Goal: Information Seeking & Learning: Learn about a topic

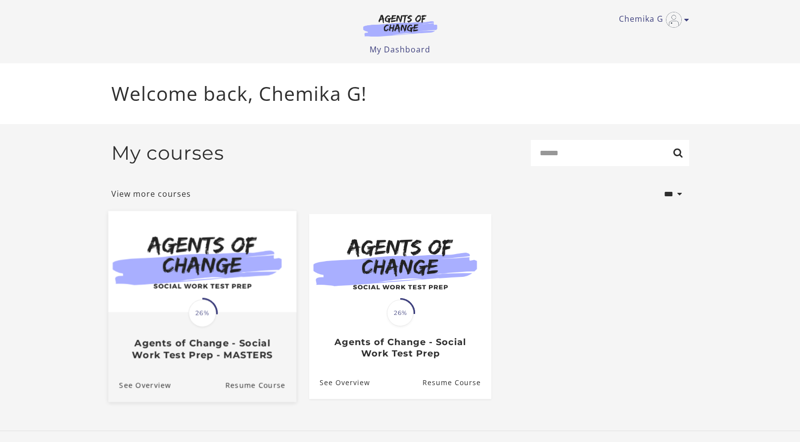
click at [234, 241] on img at bounding box center [202, 261] width 188 height 101
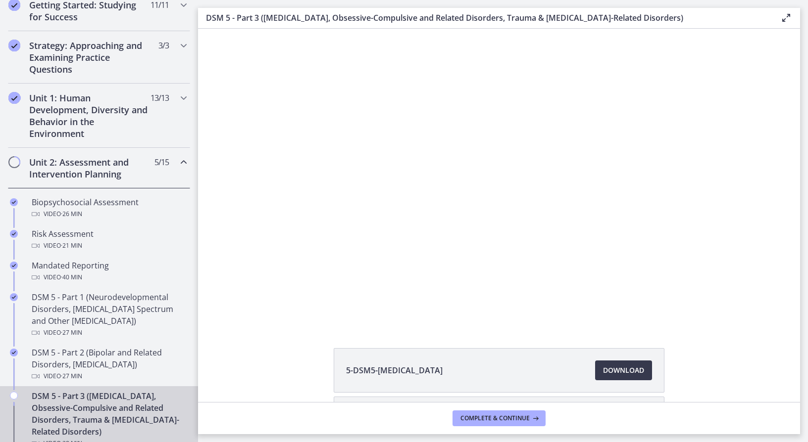
scroll to position [247, 0]
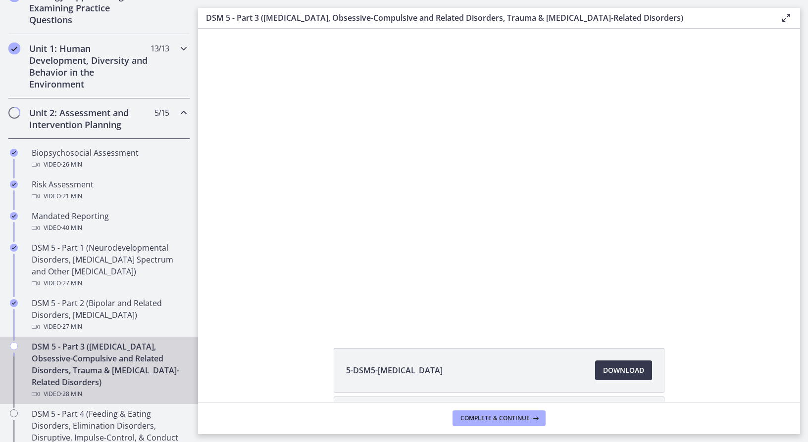
click at [126, 55] on h2 "Unit 1: Human Development, Diversity and Behavior in the Environment" at bounding box center [89, 67] width 121 height 48
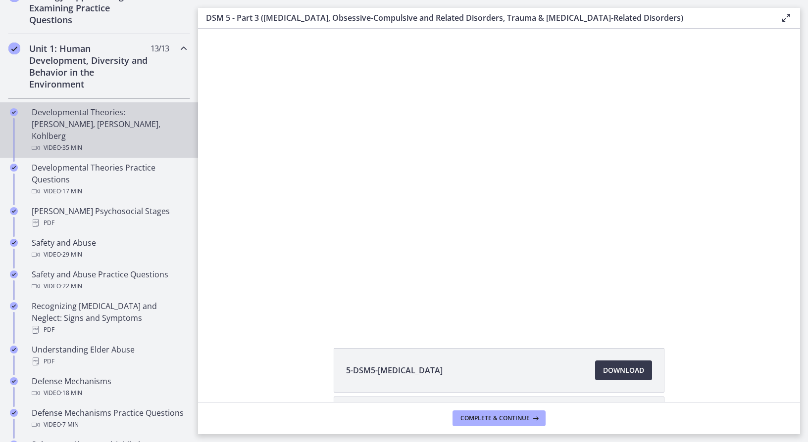
click at [107, 115] on div "Developmental Theories: [PERSON_NAME], [PERSON_NAME], Kohlberg Video · 35 min" at bounding box center [109, 130] width 154 height 48
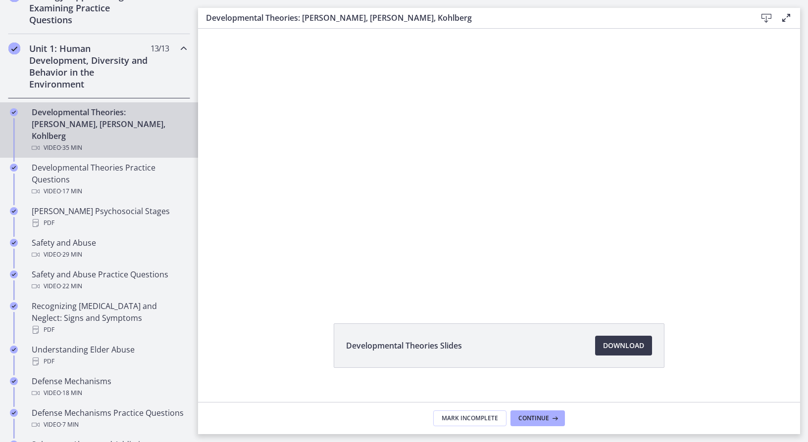
scroll to position [38, 0]
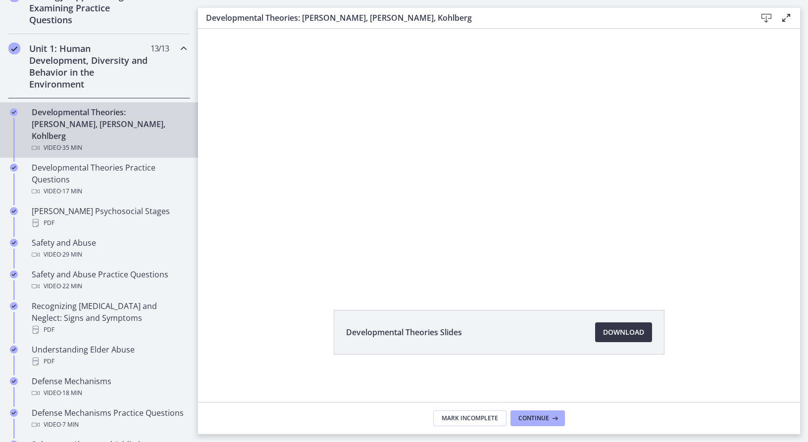
click at [630, 333] on span "Download Opens in a new window" at bounding box center [623, 333] width 41 height 12
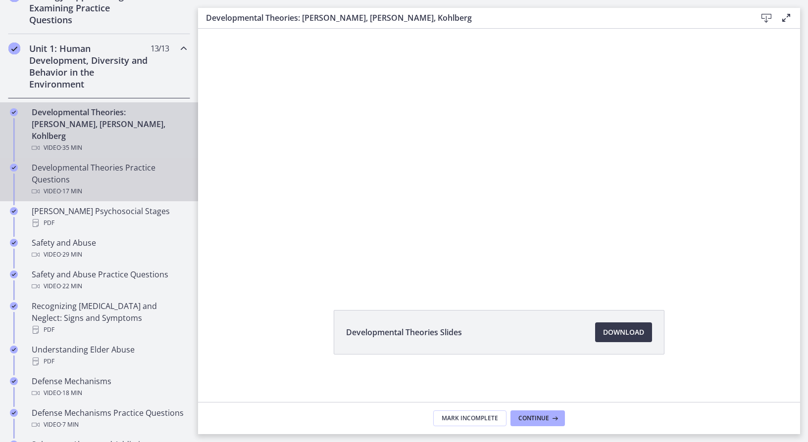
click at [99, 169] on div "Developmental Theories Practice Questions Video · 17 min" at bounding box center [109, 180] width 154 height 36
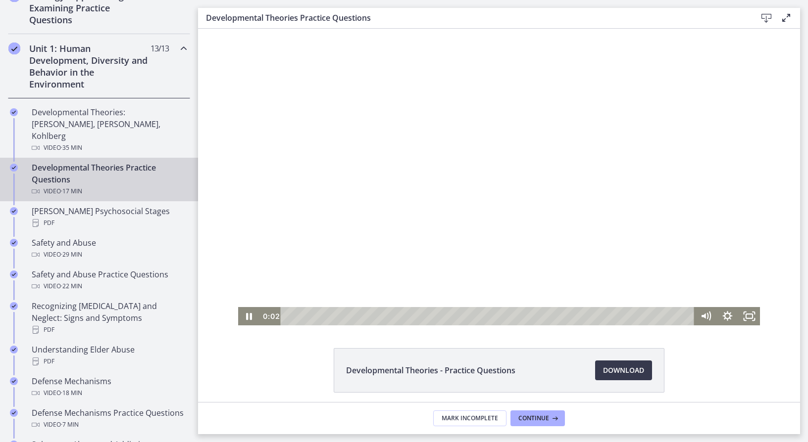
scroll to position [38, 0]
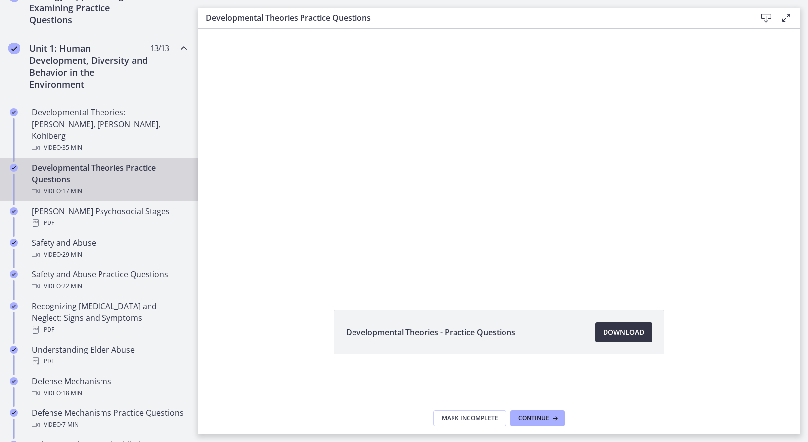
click at [630, 332] on span "Download Opens in a new window" at bounding box center [623, 333] width 41 height 12
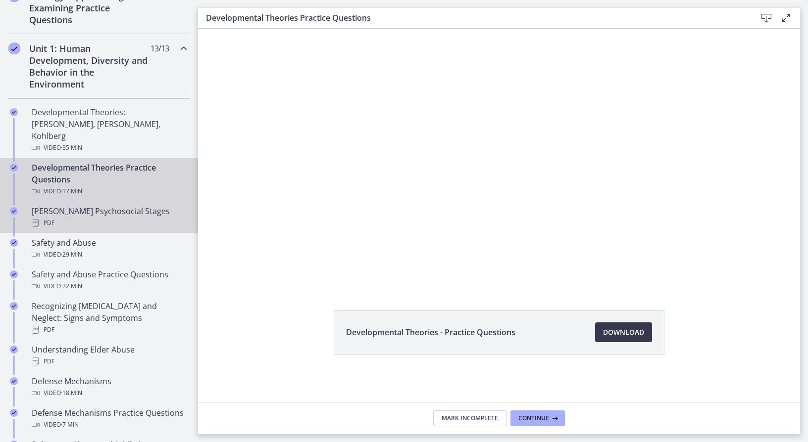
click at [49, 205] on div "[PERSON_NAME] Psychosocial Stages PDF" at bounding box center [109, 217] width 154 height 24
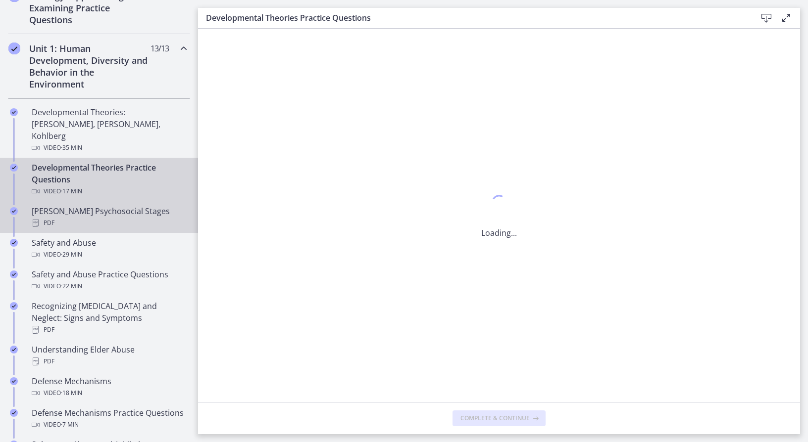
scroll to position [0, 0]
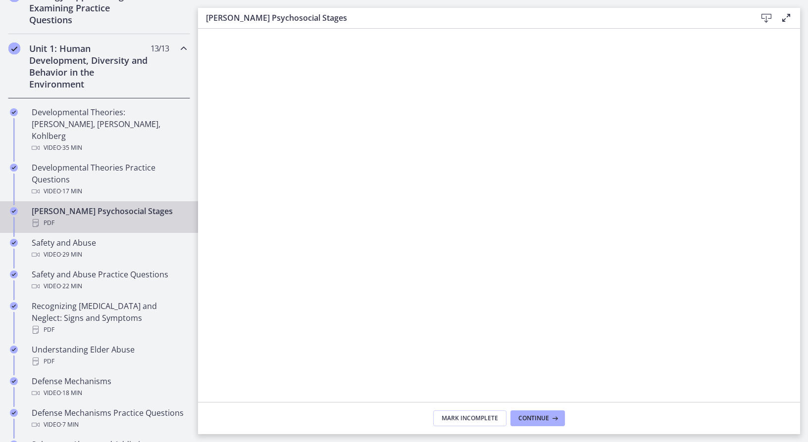
click at [764, 16] on icon at bounding box center [766, 18] width 12 height 12
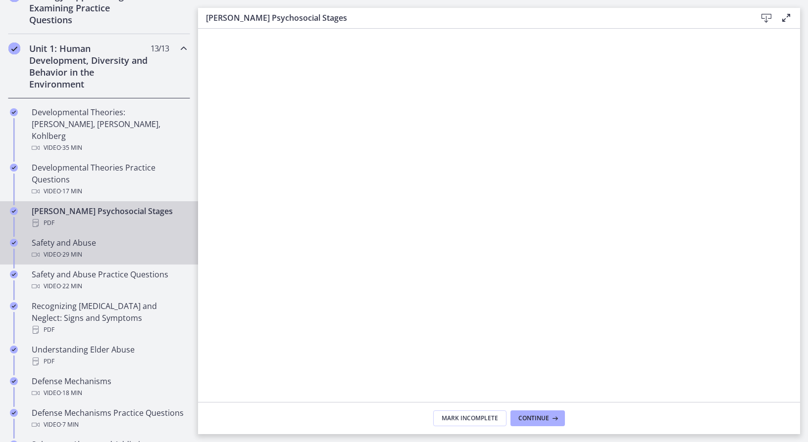
click at [103, 237] on div "Safety and Abuse Video · 29 min" at bounding box center [109, 249] width 154 height 24
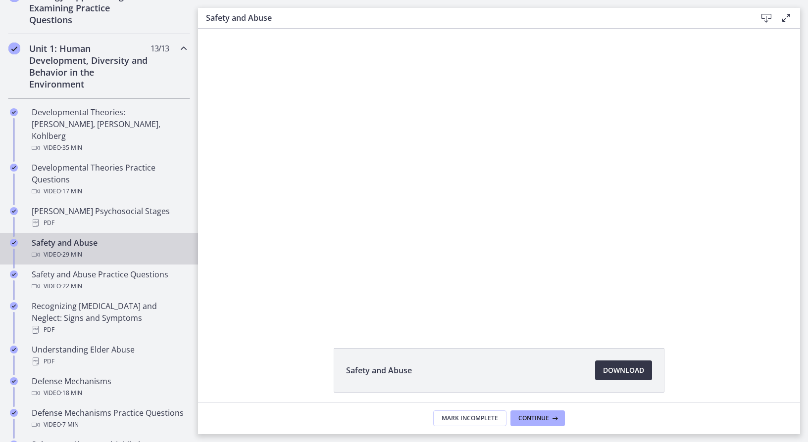
click at [625, 378] on link "Download Opens in a new window" at bounding box center [623, 371] width 57 height 20
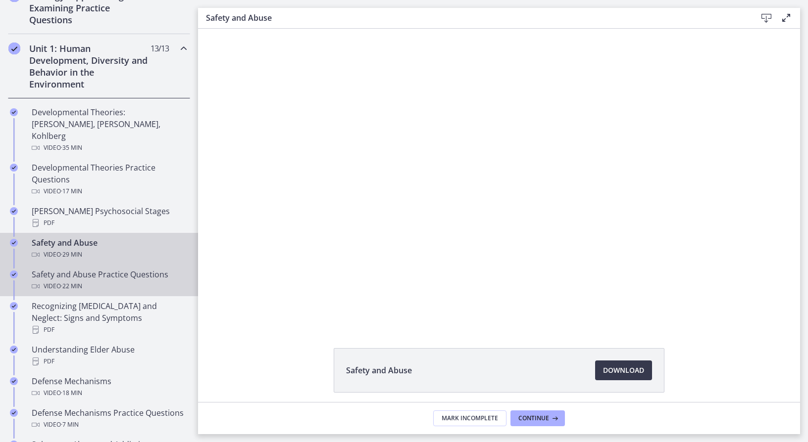
click at [127, 281] on div "Video · 22 min" at bounding box center [109, 287] width 154 height 12
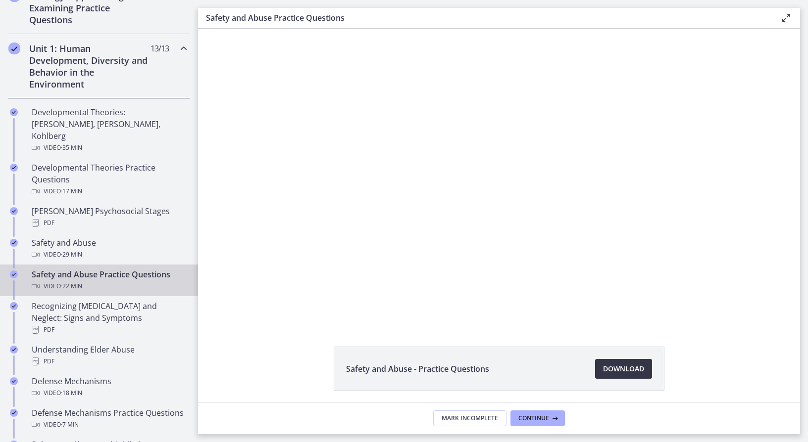
click at [617, 367] on span "Download Opens in a new window" at bounding box center [623, 369] width 41 height 12
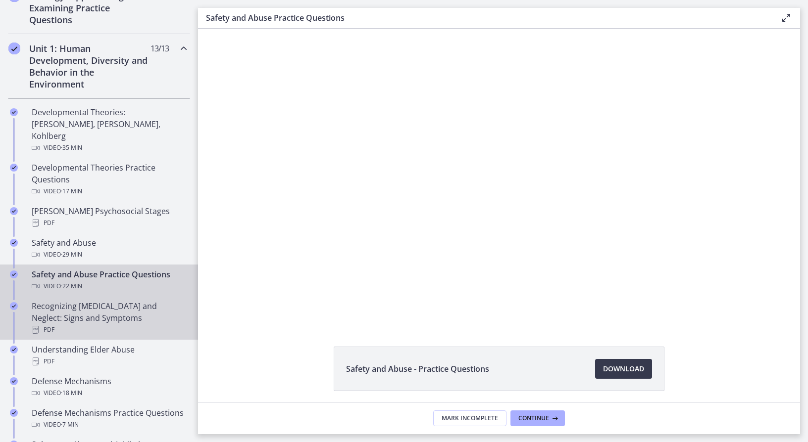
click at [105, 307] on div "Recognizing [MEDICAL_DATA] and Neglect: Signs and Symptoms PDF" at bounding box center [109, 318] width 154 height 36
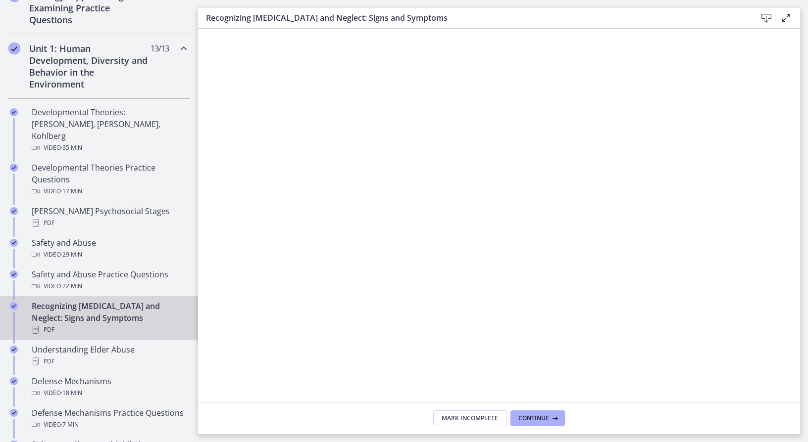
click at [764, 17] on icon at bounding box center [766, 18] width 12 height 12
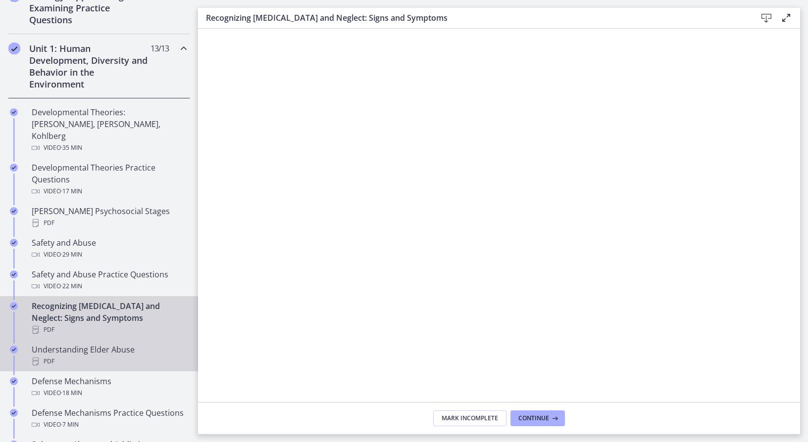
click at [97, 356] on div "PDF" at bounding box center [109, 362] width 154 height 12
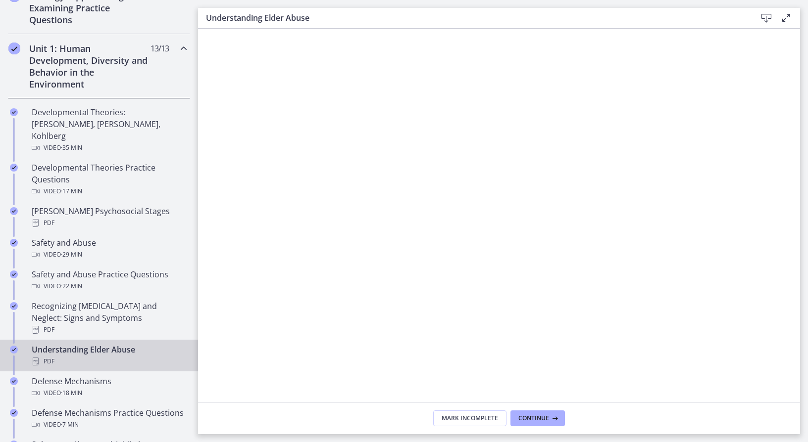
click at [762, 20] on icon at bounding box center [766, 18] width 12 height 12
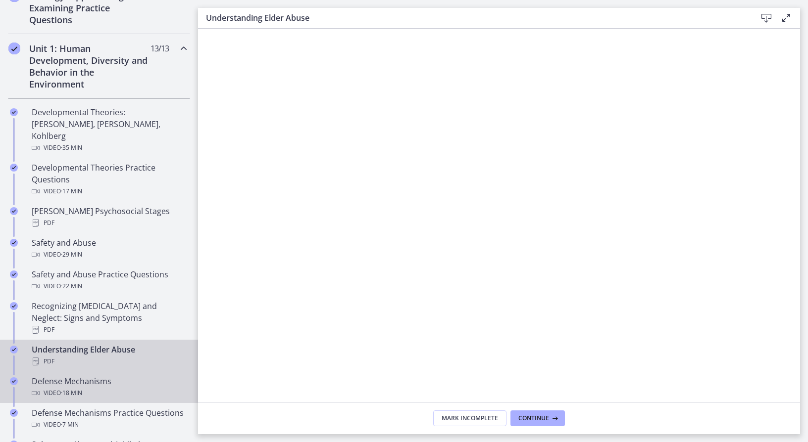
click at [73, 376] on div "Defense Mechanisms Video · 18 min" at bounding box center [109, 388] width 154 height 24
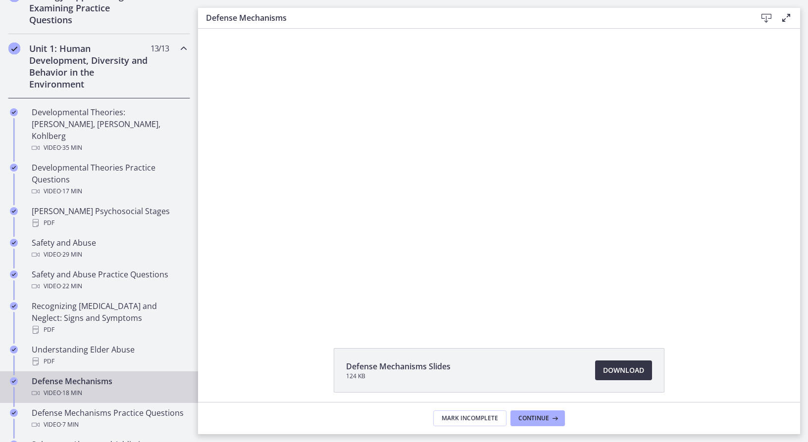
click at [605, 366] on span "Download Opens in a new window" at bounding box center [623, 371] width 41 height 12
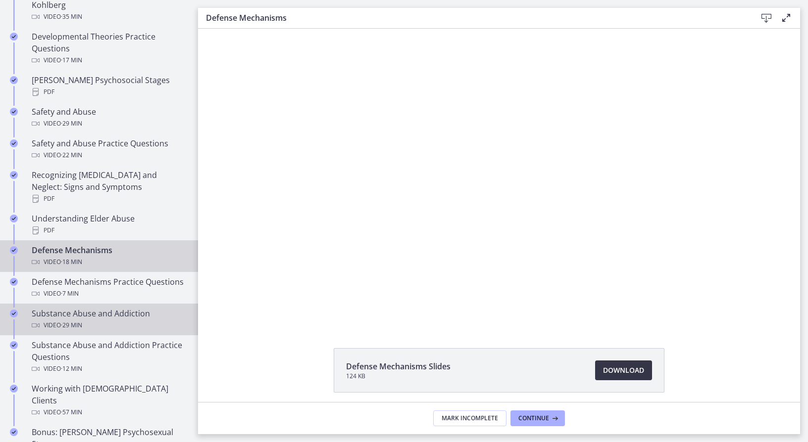
scroll to position [396, 0]
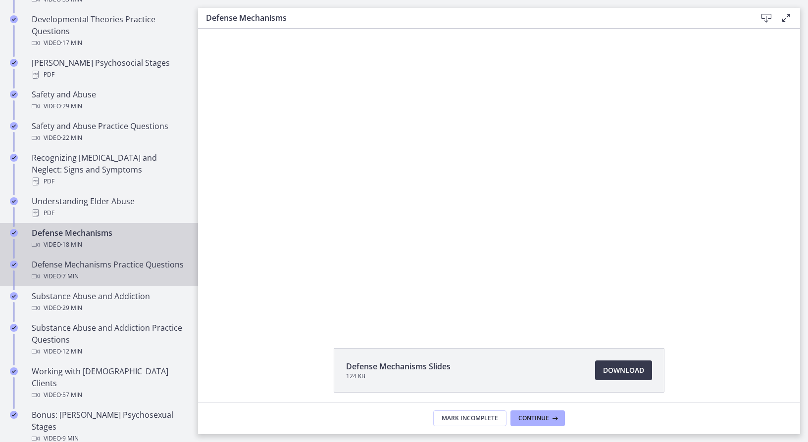
click at [144, 262] on div "Defense Mechanisms Practice Questions Video · 7 min" at bounding box center [109, 271] width 154 height 24
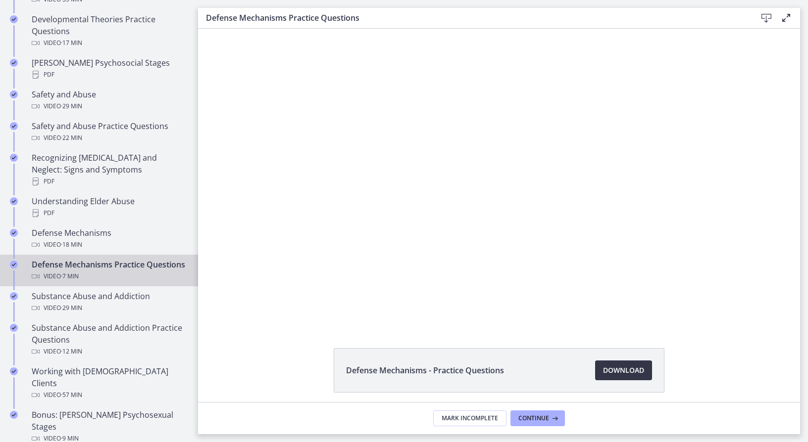
click at [634, 365] on span "Download Opens in a new window" at bounding box center [623, 371] width 41 height 12
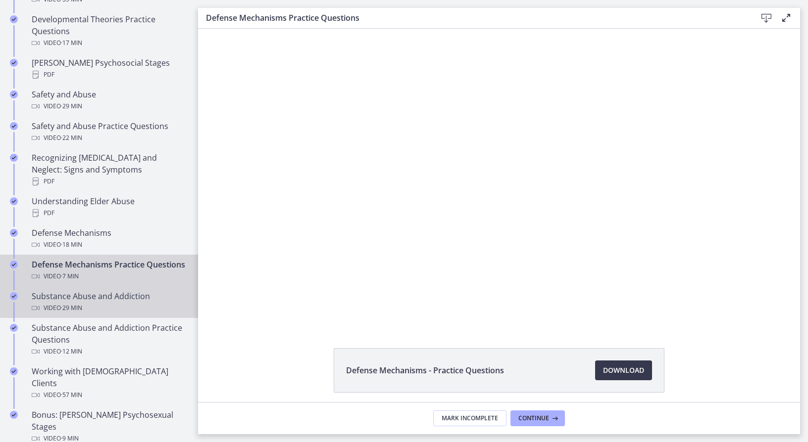
click at [102, 297] on div "Substance Abuse and Addiction Video · 29 min" at bounding box center [109, 303] width 154 height 24
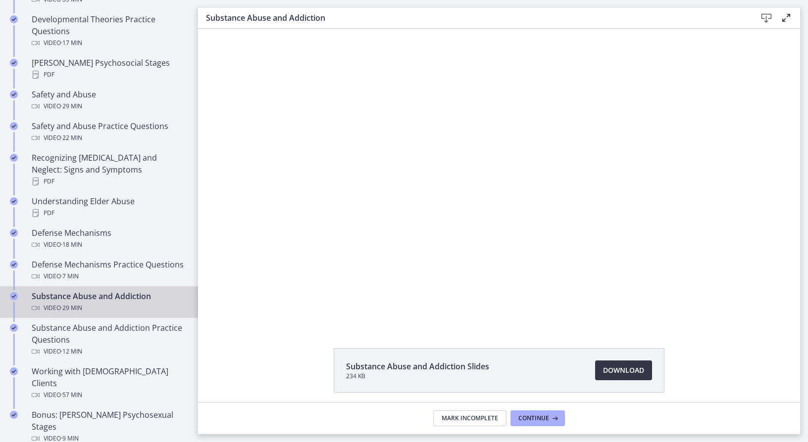
click at [633, 376] on span "Download Opens in a new window" at bounding box center [623, 371] width 41 height 12
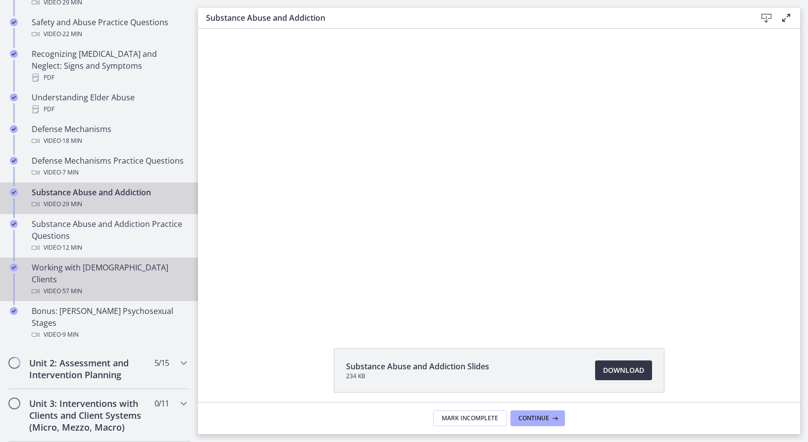
scroll to position [544, 0]
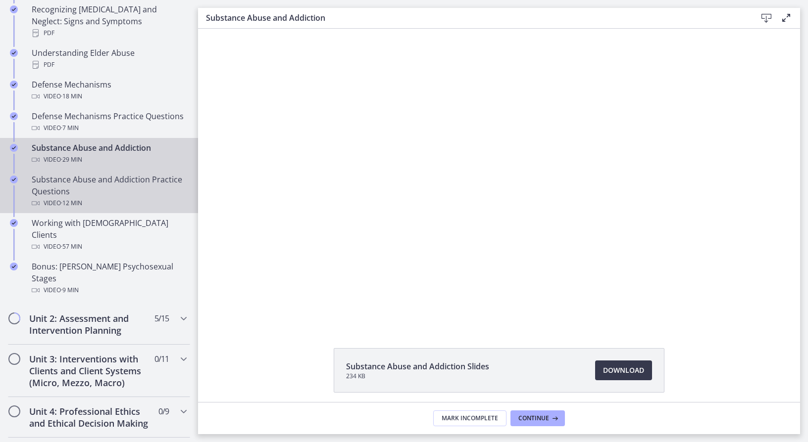
click at [135, 184] on div "Substance Abuse and Addiction Practice Questions Video · 12 min" at bounding box center [109, 192] width 154 height 36
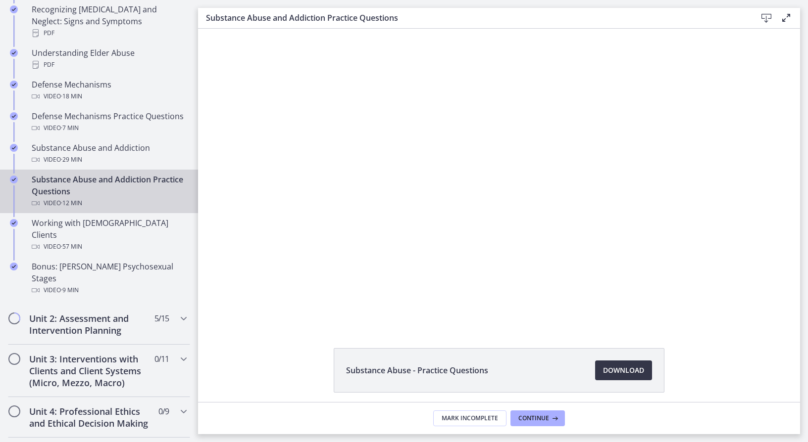
click at [626, 373] on span "Download Opens in a new window" at bounding box center [623, 371] width 41 height 12
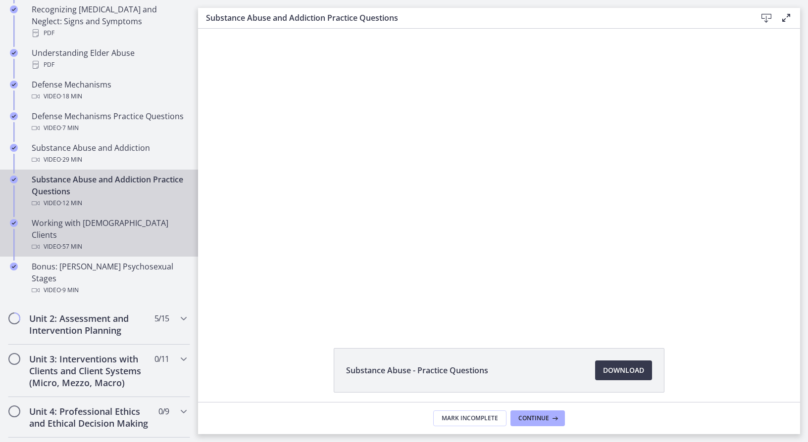
click at [99, 241] on div "Video · 57 min" at bounding box center [109, 247] width 154 height 12
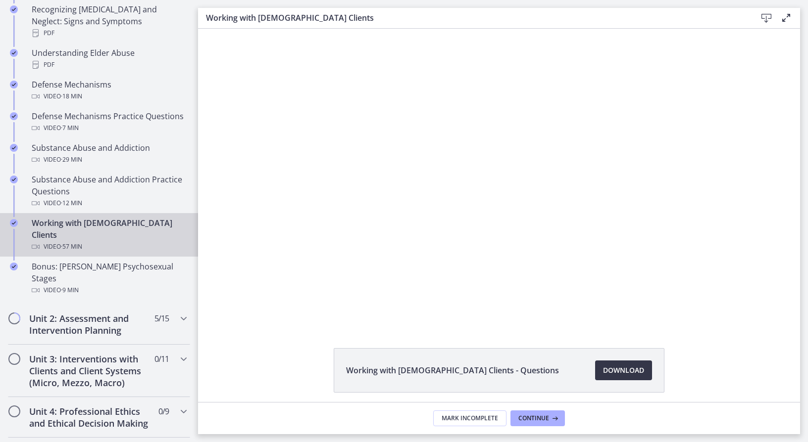
click at [637, 372] on span "Download Opens in a new window" at bounding box center [623, 371] width 41 height 12
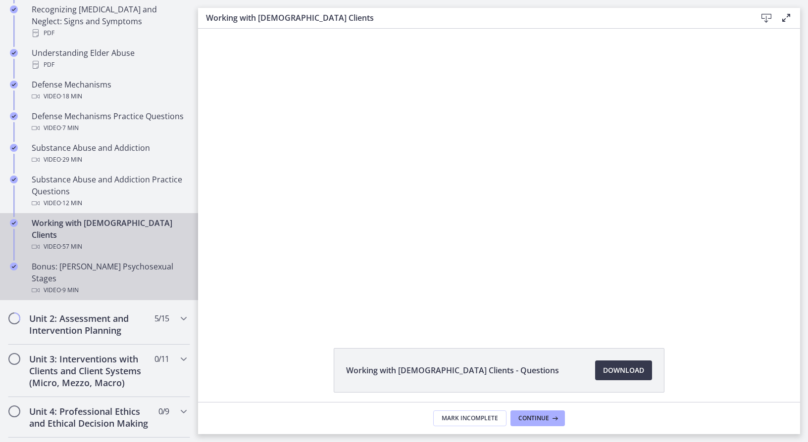
click at [87, 261] on div "Bonus: [PERSON_NAME] Psychosexual Stages Video · 9 min" at bounding box center [109, 279] width 154 height 36
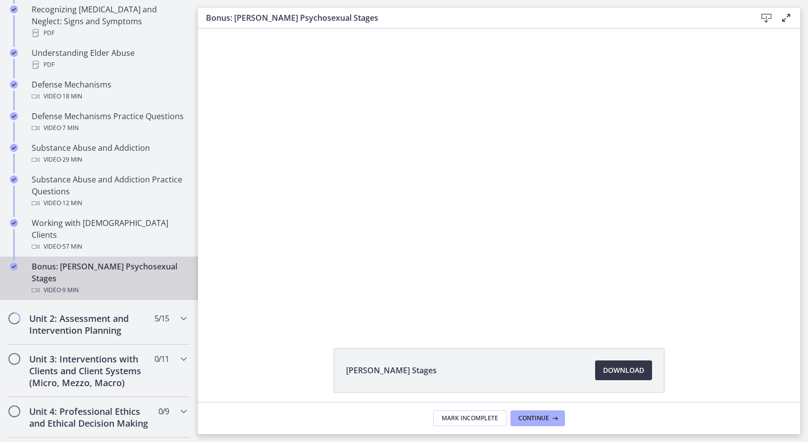
click at [625, 371] on span "Download Opens in a new window" at bounding box center [623, 371] width 41 height 12
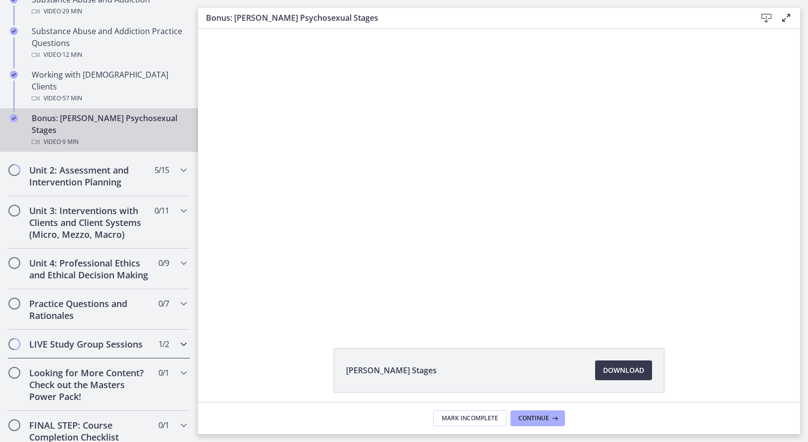
scroll to position [742, 0]
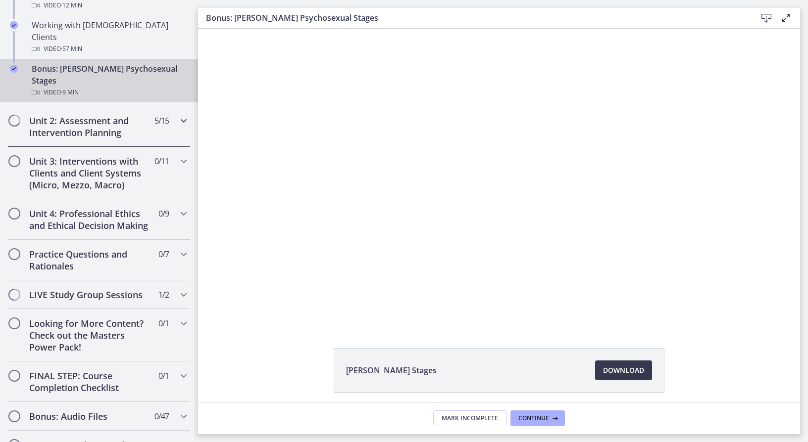
click at [178, 115] on icon "Chapters" at bounding box center [184, 121] width 12 height 12
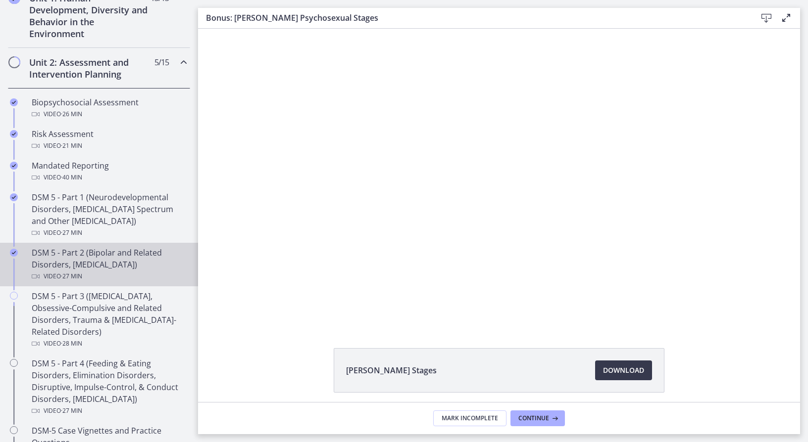
scroll to position [297, 0]
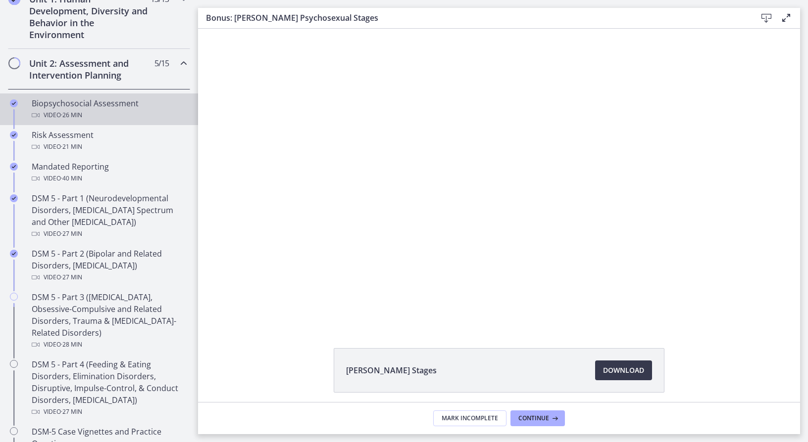
click at [141, 113] on div "Video · 26 min" at bounding box center [109, 115] width 154 height 12
click at [635, 373] on span "Download Opens in a new window" at bounding box center [623, 371] width 41 height 12
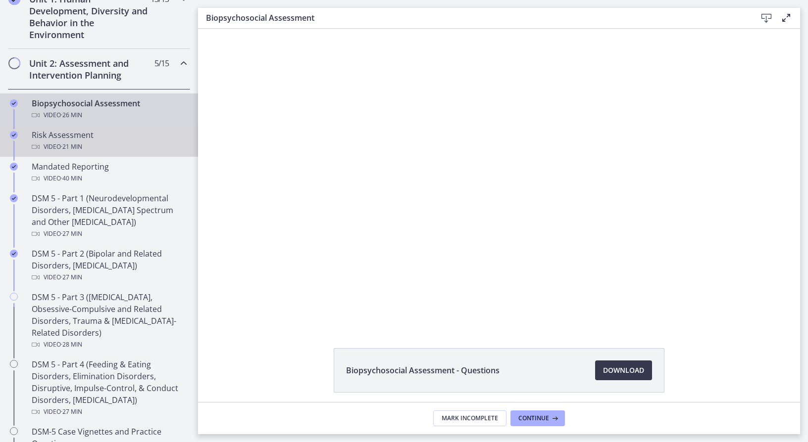
click at [94, 145] on div "Video · 21 min" at bounding box center [109, 147] width 154 height 12
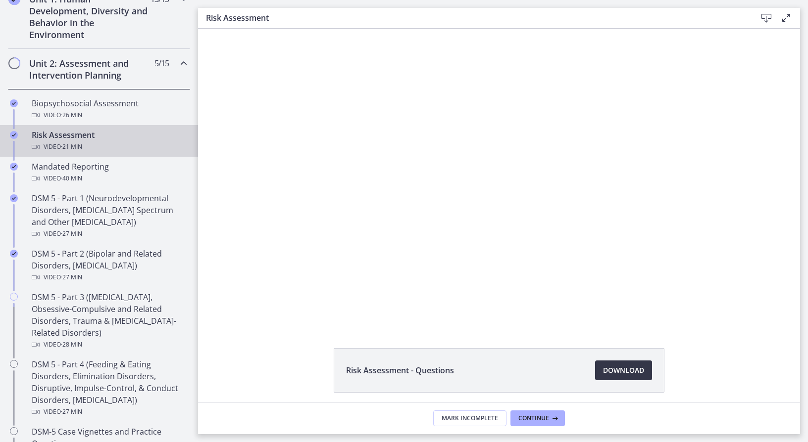
click at [631, 372] on span "Download Opens in a new window" at bounding box center [623, 371] width 41 height 12
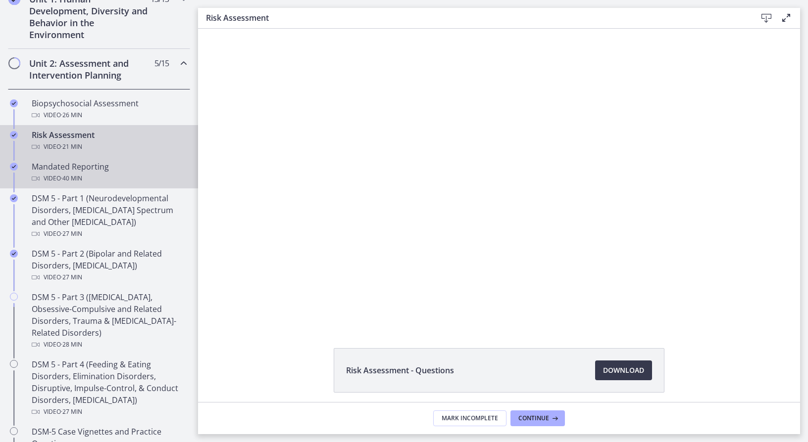
click at [94, 173] on div "Video · 40 min" at bounding box center [109, 179] width 154 height 12
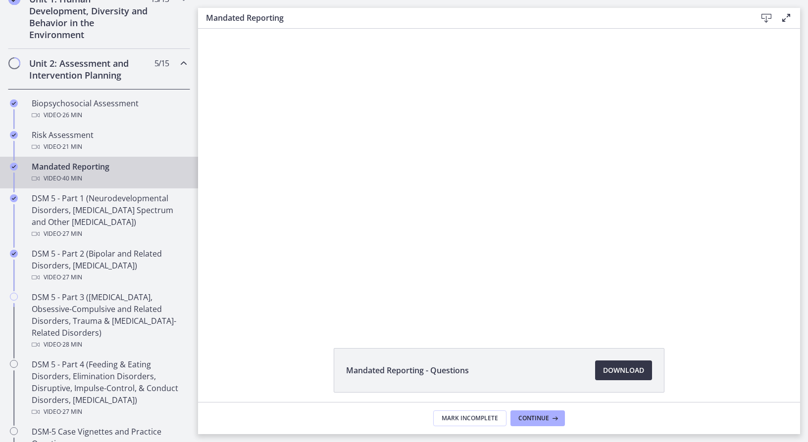
click at [612, 374] on span "Download Opens in a new window" at bounding box center [623, 371] width 41 height 12
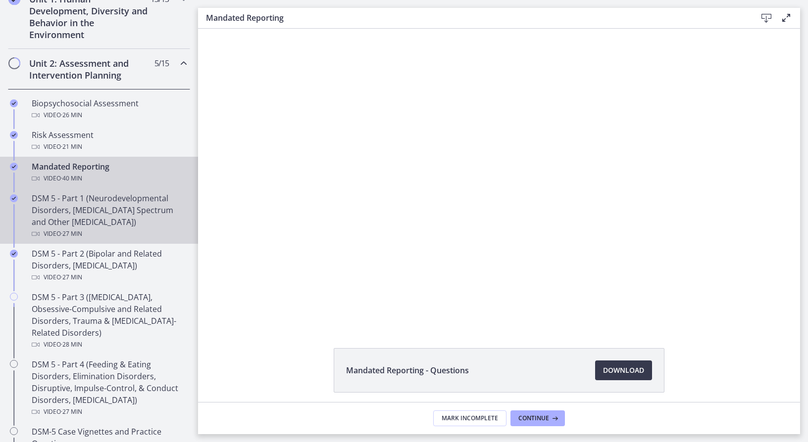
click at [103, 220] on div "DSM 5 - Part 1 (Neurodevelopmental Disorders, [MEDICAL_DATA] Spectrum and Other…" at bounding box center [109, 217] width 154 height 48
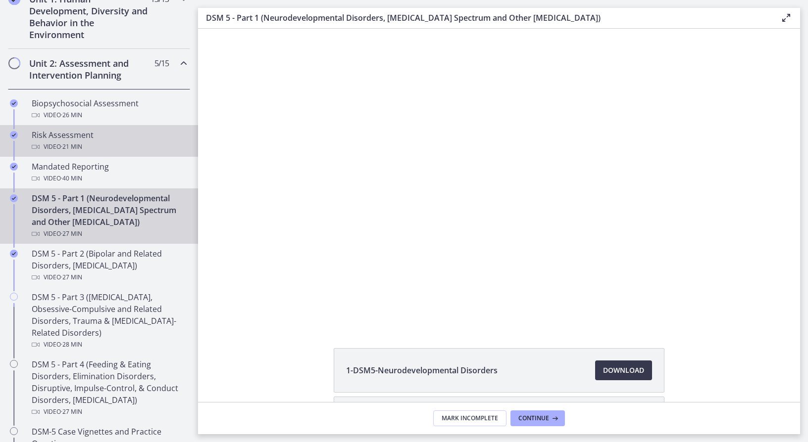
click at [100, 151] on div "Video · 21 min" at bounding box center [109, 147] width 154 height 12
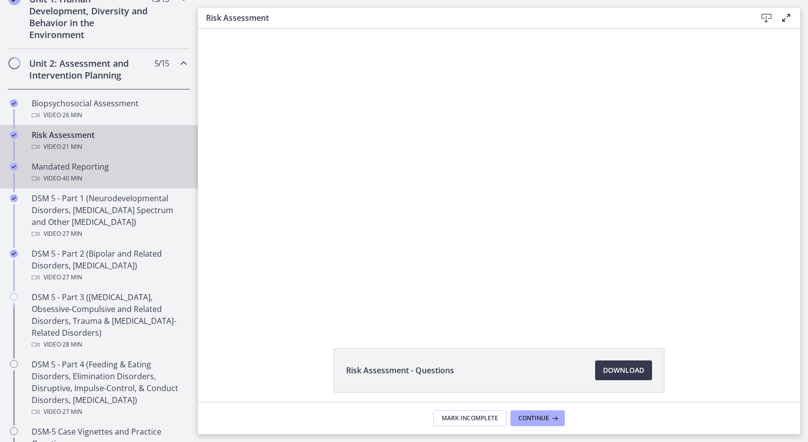
click at [100, 168] on div "Mandated Reporting Video · 40 min" at bounding box center [109, 173] width 154 height 24
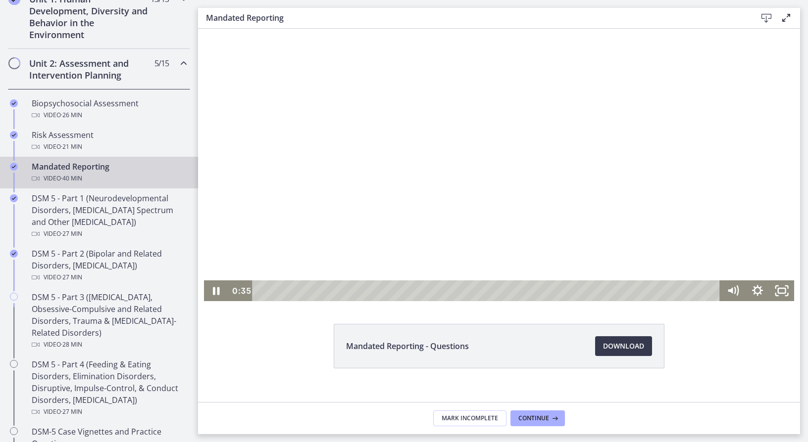
scroll to position [38, 0]
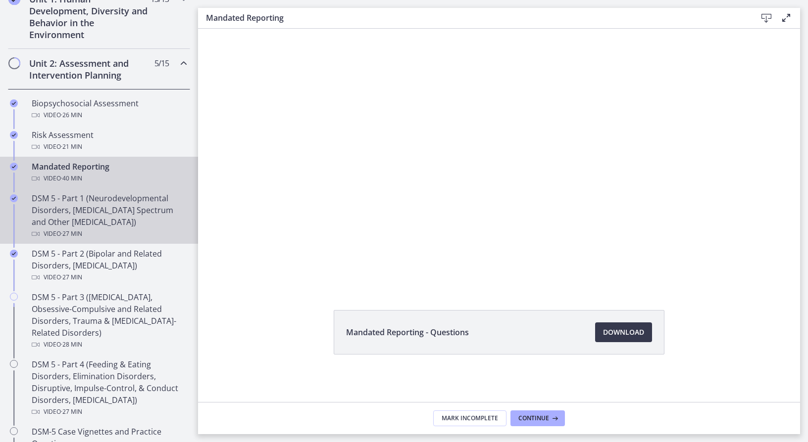
click at [137, 225] on div "DSM 5 - Part 1 (Neurodevelopmental Disorders, [MEDICAL_DATA] Spectrum and Other…" at bounding box center [109, 217] width 154 height 48
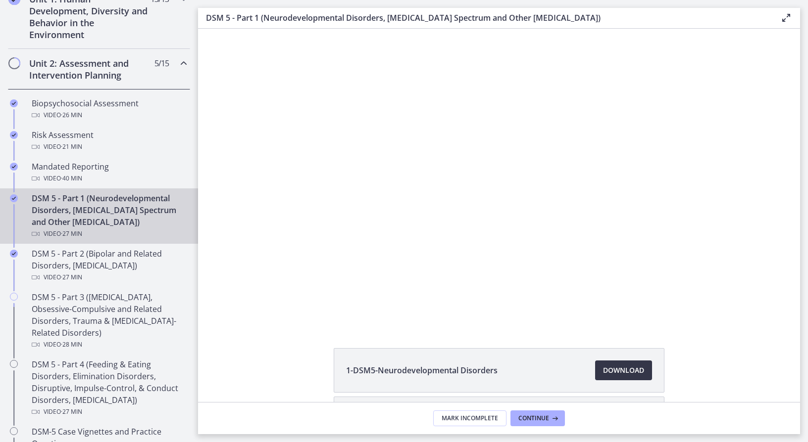
click at [635, 370] on span "Download Opens in a new window" at bounding box center [623, 371] width 41 height 12
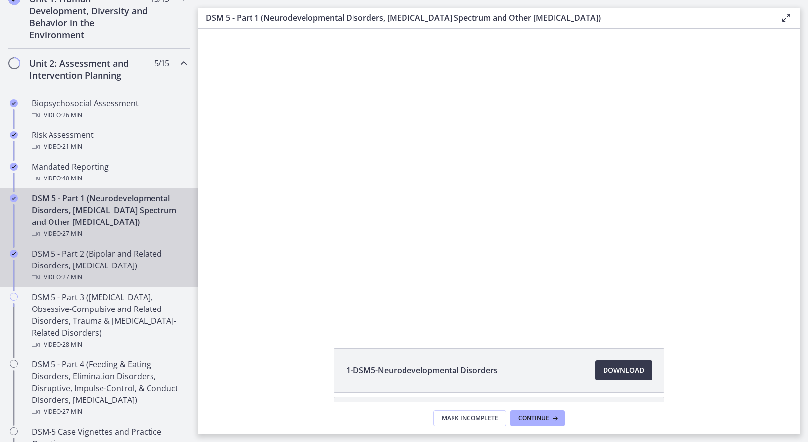
click at [90, 260] on div "DSM 5 - Part 2 (Bipolar and Related Disorders, [MEDICAL_DATA]) Video · 27 min" at bounding box center [109, 266] width 154 height 36
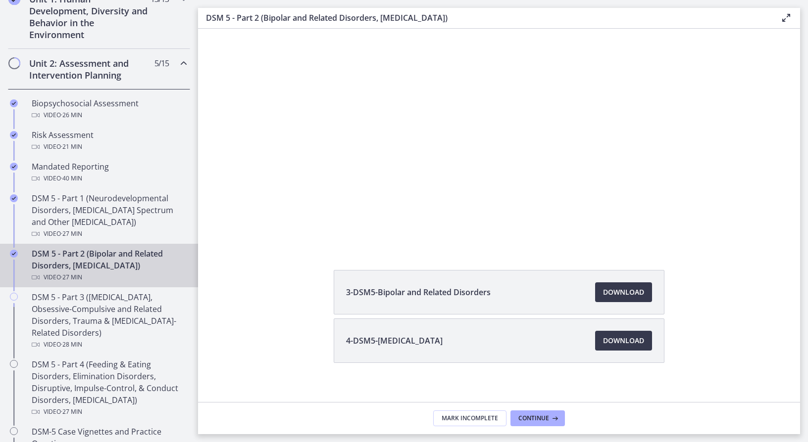
scroll to position [87, 0]
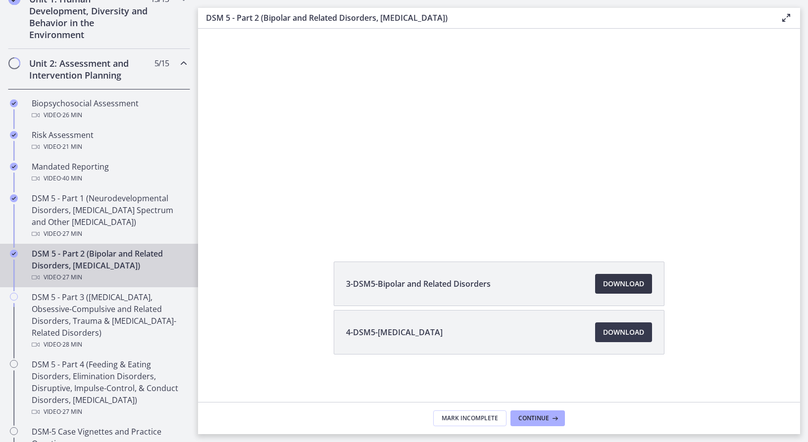
click at [612, 283] on span "Download Opens in a new window" at bounding box center [623, 284] width 41 height 12
click at [627, 333] on span "Download Opens in a new window" at bounding box center [623, 333] width 41 height 12
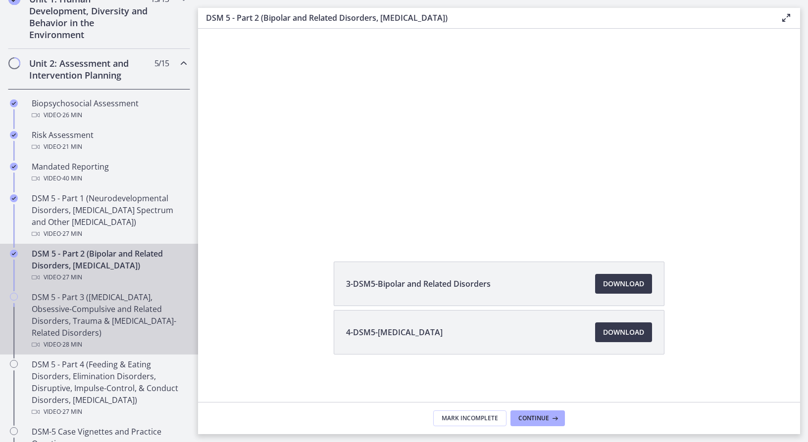
click at [89, 323] on div "DSM 5 - Part 3 ([MEDICAL_DATA], Obsessive-Compulsive and Related Disorders, Tra…" at bounding box center [109, 321] width 154 height 59
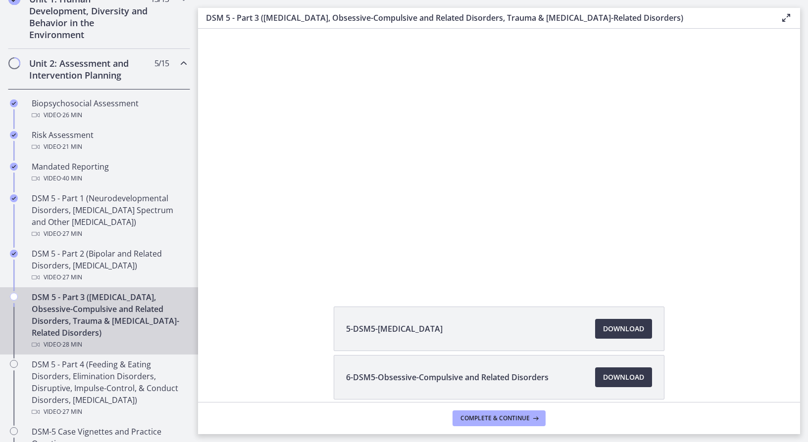
scroll to position [135, 0]
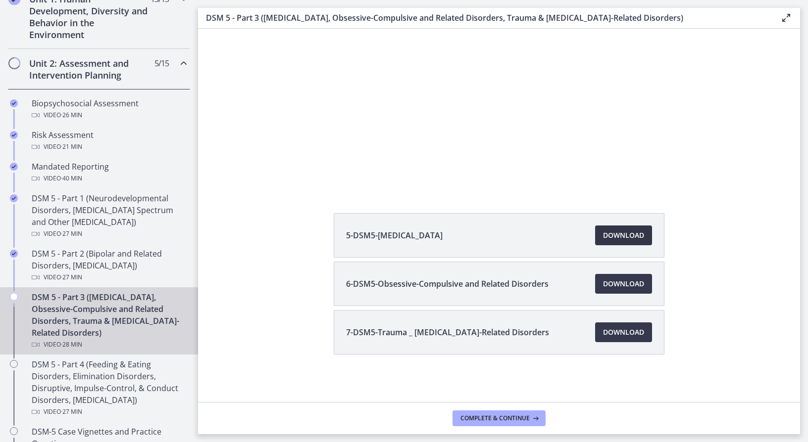
click at [629, 241] on span "Download Opens in a new window" at bounding box center [623, 236] width 41 height 12
click at [614, 281] on span "Download Opens in a new window" at bounding box center [623, 284] width 41 height 12
click at [624, 338] on span "Download Opens in a new window" at bounding box center [623, 333] width 41 height 12
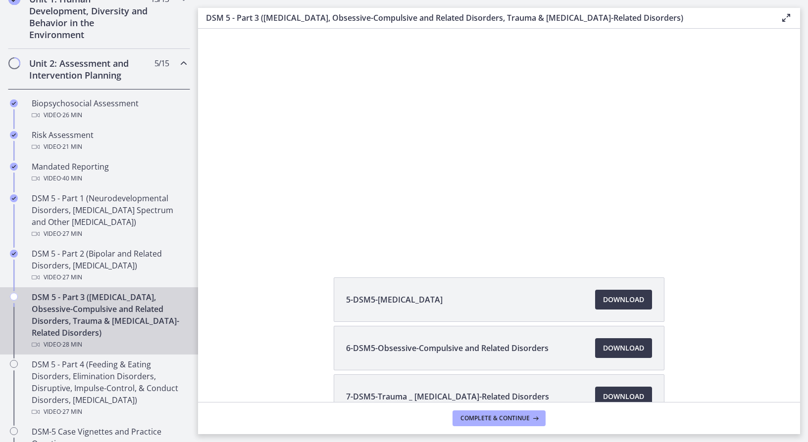
scroll to position [86, 0]
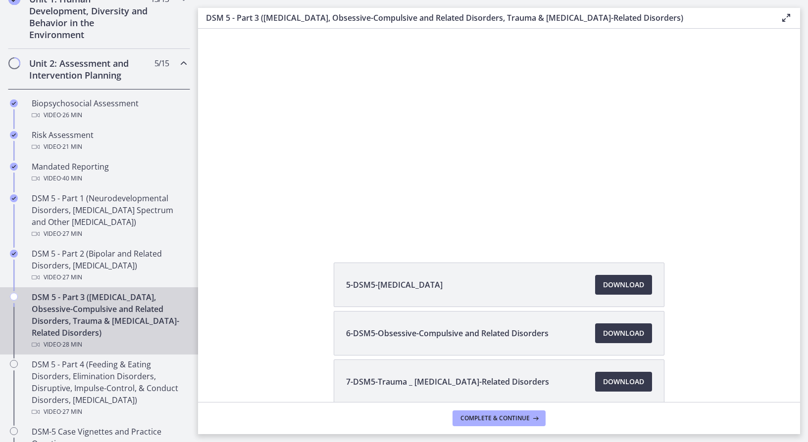
click at [290, 334] on div "5-DSM5-[MEDICAL_DATA] Download Opens in a new window 6-DSM5-Obsessive-Compulsiv…" at bounding box center [499, 357] width 602 height 189
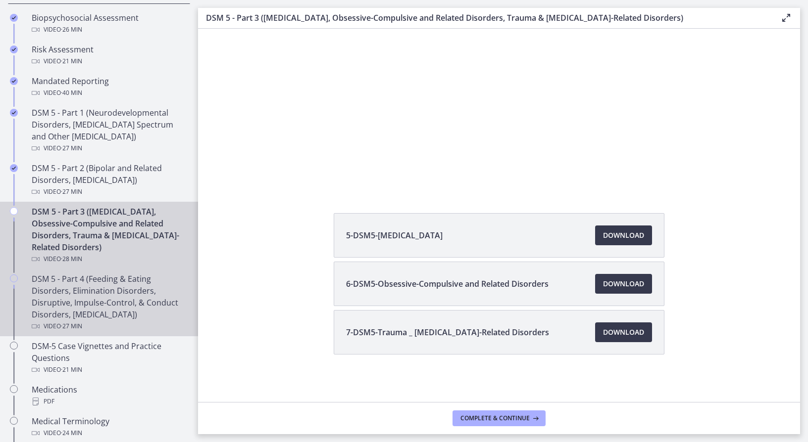
scroll to position [396, 0]
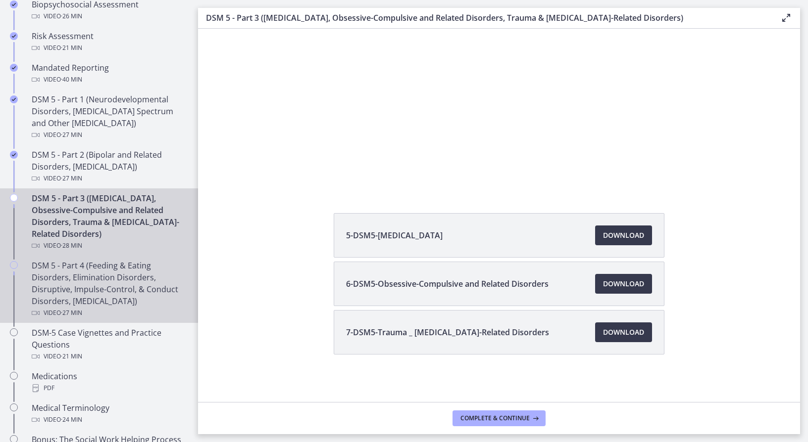
click at [126, 286] on div "DSM 5 - Part 4 (Feeding & Eating Disorders, Elimination Disorders, Disruptive, …" at bounding box center [109, 289] width 154 height 59
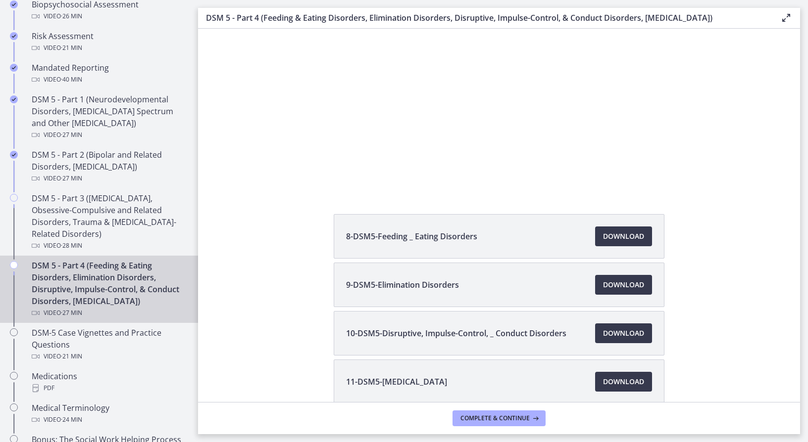
scroll to position [148, 0]
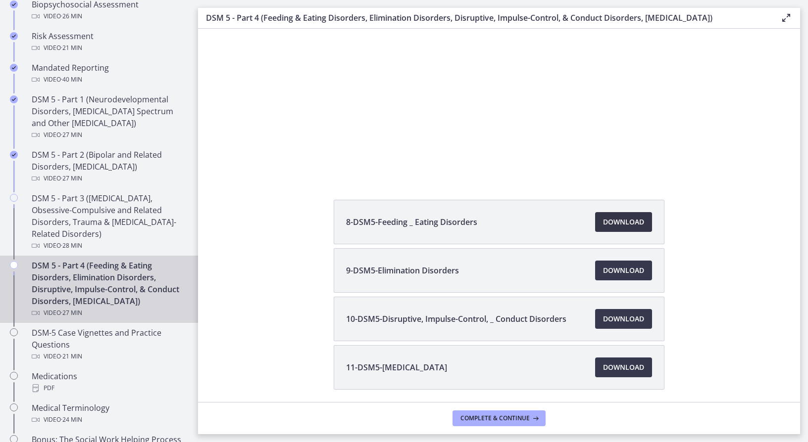
click at [611, 222] on span "Download Opens in a new window" at bounding box center [623, 222] width 41 height 12
click at [612, 269] on span "Download Opens in a new window" at bounding box center [623, 271] width 41 height 12
click at [622, 319] on span "Download Opens in a new window" at bounding box center [623, 319] width 41 height 12
click at [624, 364] on span "Download Opens in a new window" at bounding box center [623, 368] width 41 height 12
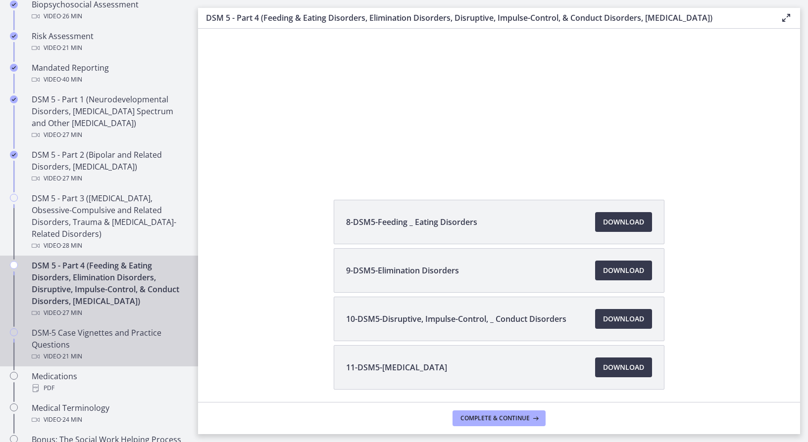
click at [79, 353] on div "DSM-5 Case Vignettes and Practice Questions Video · 21 min" at bounding box center [109, 345] width 154 height 36
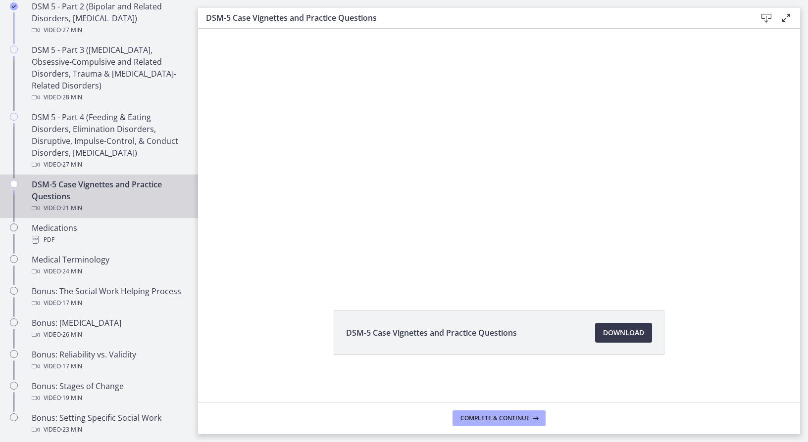
scroll to position [38, 0]
click at [635, 335] on span "Download Opens in a new window" at bounding box center [623, 333] width 41 height 12
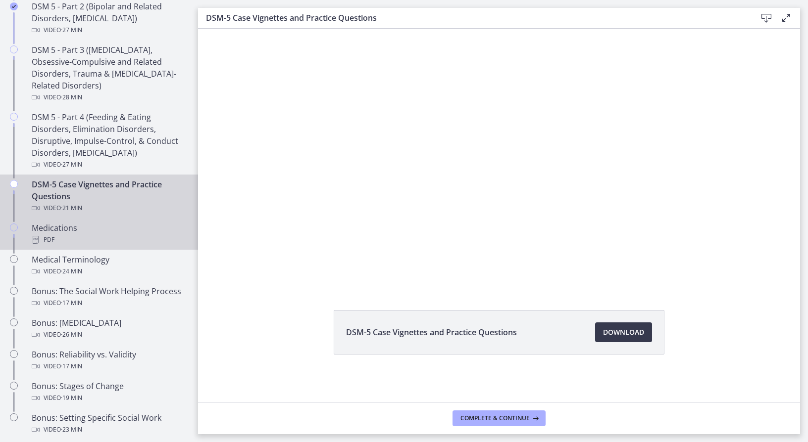
click at [87, 240] on div "PDF" at bounding box center [109, 240] width 154 height 12
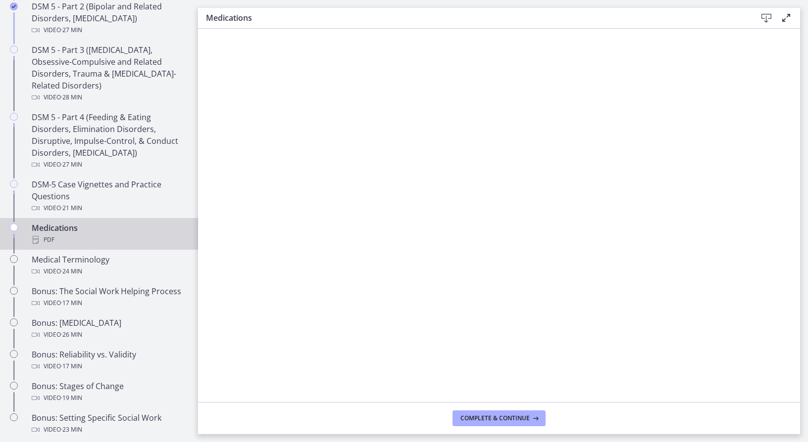
click at [768, 15] on icon at bounding box center [766, 18] width 12 height 12
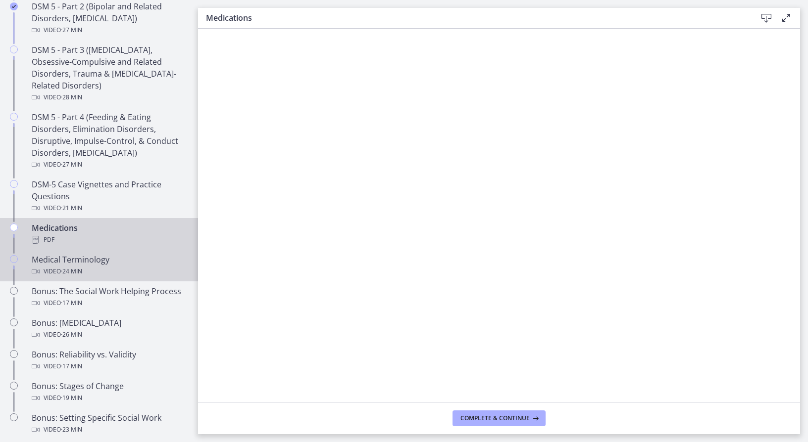
click at [89, 258] on div "Medical Terminology Video · 24 min" at bounding box center [109, 266] width 154 height 24
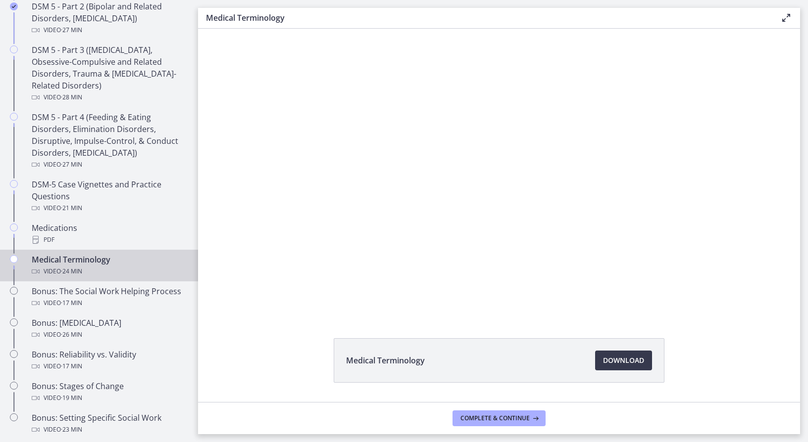
scroll to position [38, 0]
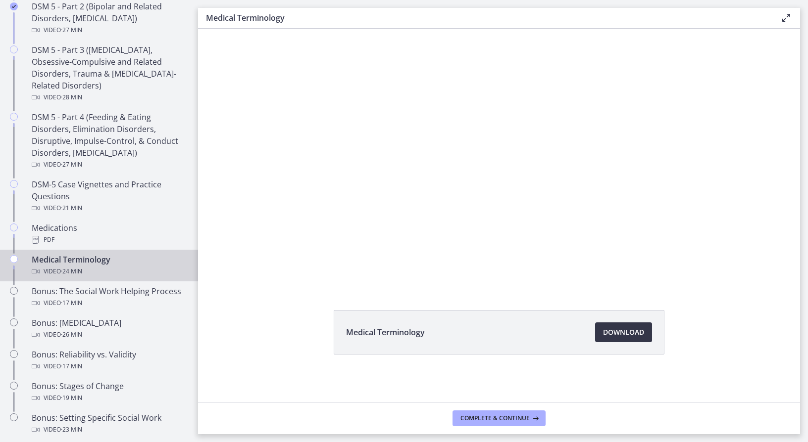
click at [629, 332] on span "Download Opens in a new window" at bounding box center [623, 333] width 41 height 12
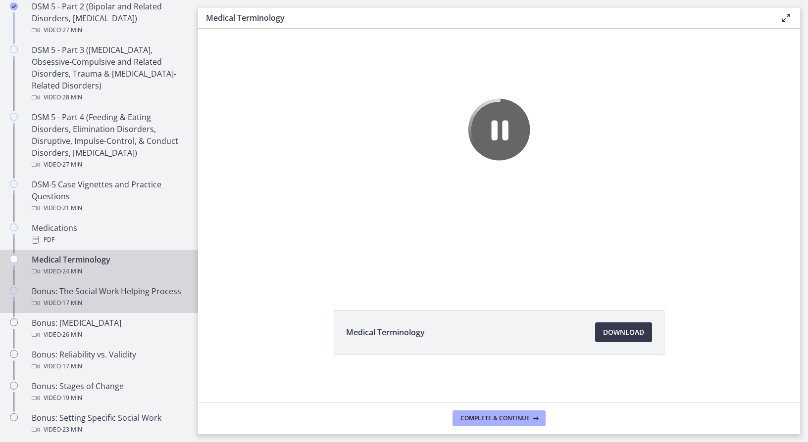
click at [113, 291] on div "Bonus: The Social Work Helping Process Video · 17 min" at bounding box center [109, 298] width 154 height 24
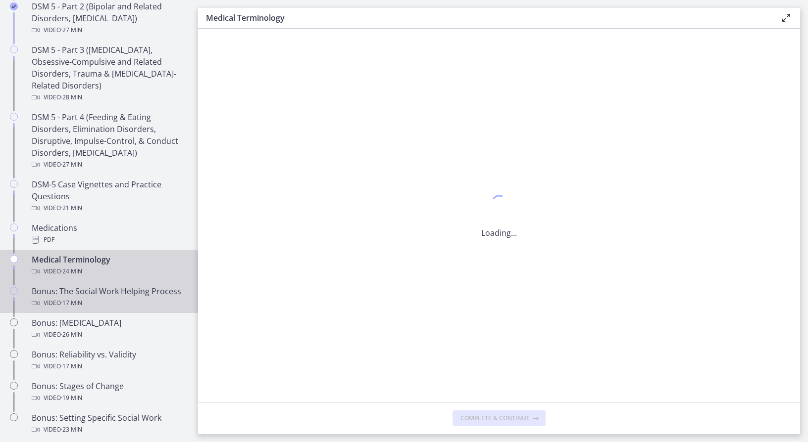
scroll to position [0, 0]
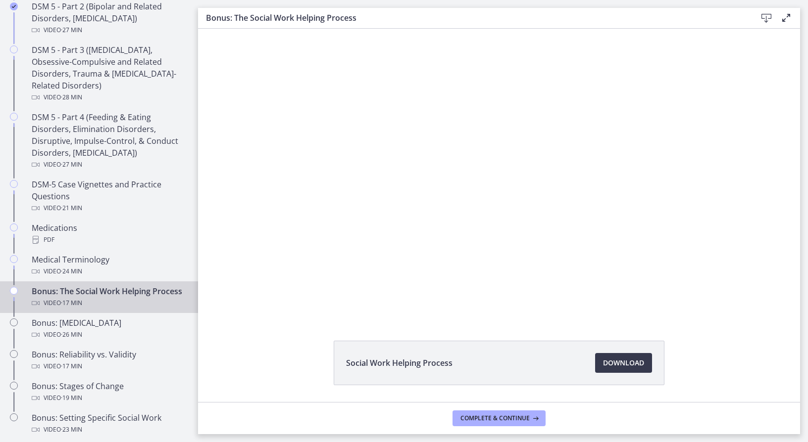
scroll to position [31, 0]
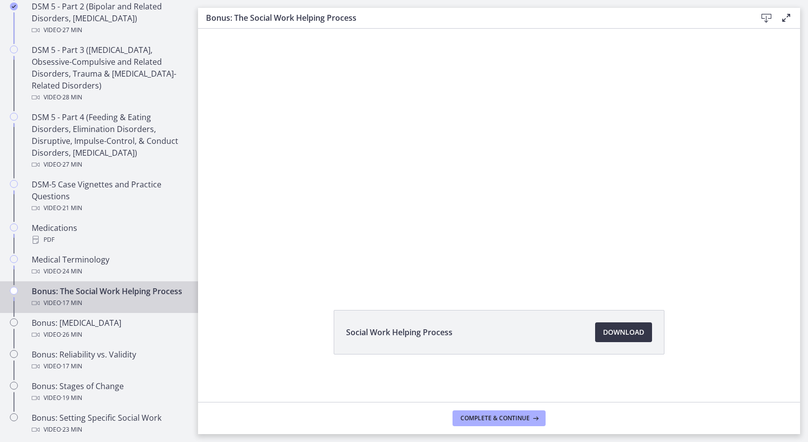
click at [618, 339] on link "Download Opens in a new window" at bounding box center [623, 333] width 57 height 20
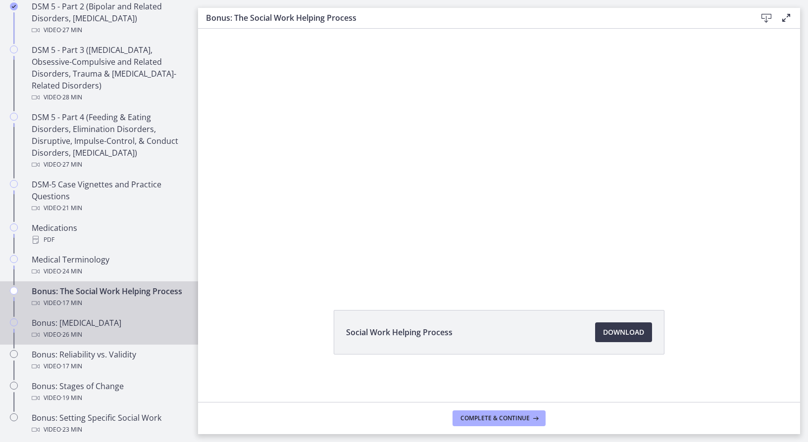
click at [110, 337] on div "Bonus: [MEDICAL_DATA] Video · 26 min" at bounding box center [109, 329] width 154 height 24
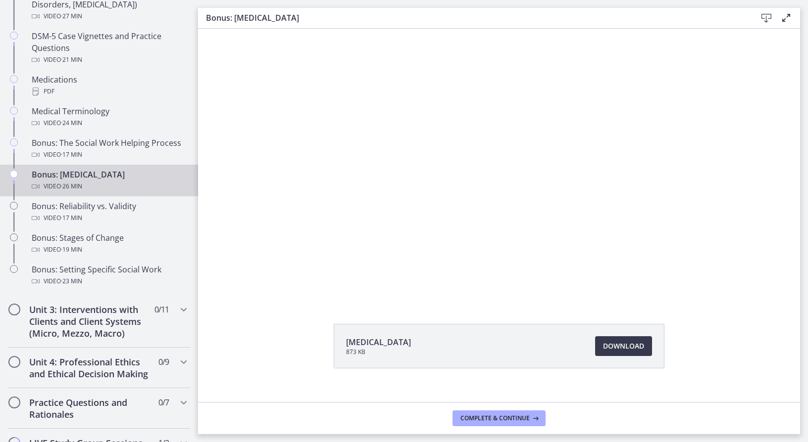
scroll to position [38, 0]
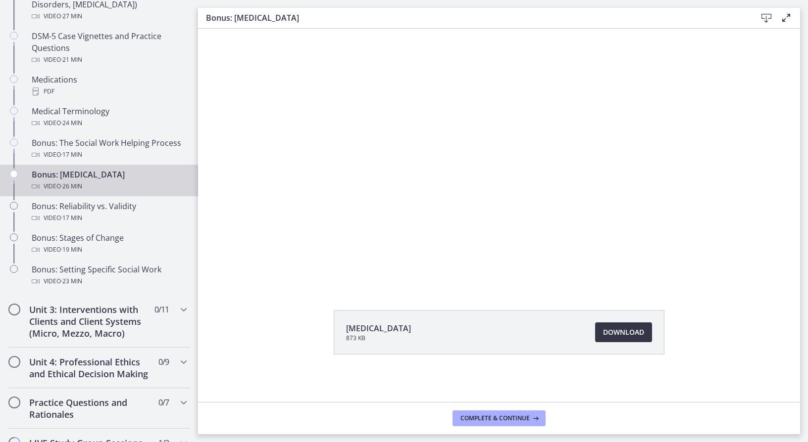
click at [632, 338] on span "Download Opens in a new window" at bounding box center [623, 333] width 41 height 12
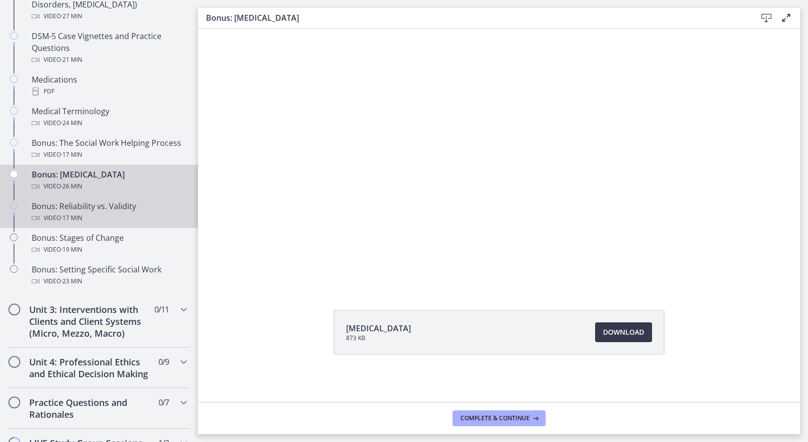
click at [124, 209] on div "Bonus: Reliability vs. Validity Video · 17 min" at bounding box center [109, 212] width 154 height 24
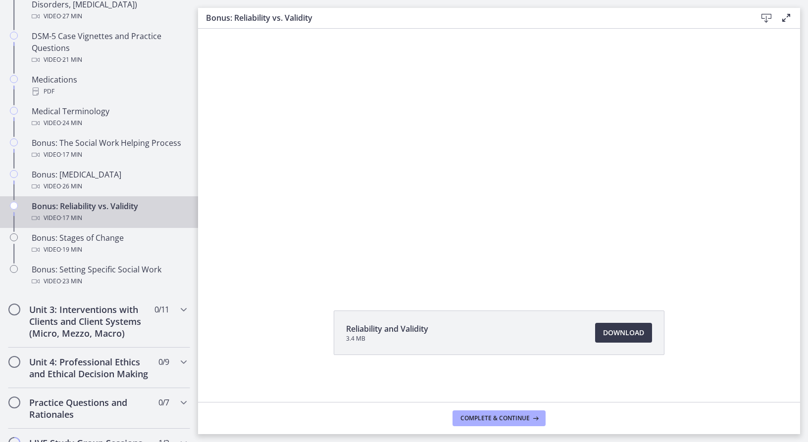
scroll to position [38, 0]
click at [627, 332] on span "Download Opens in a new window" at bounding box center [623, 333] width 41 height 12
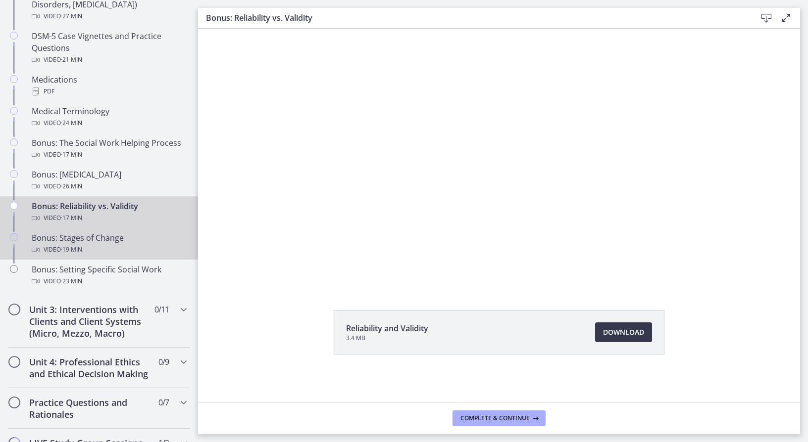
click at [107, 243] on div "Bonus: Stages of Change Video · 19 min" at bounding box center [109, 244] width 154 height 24
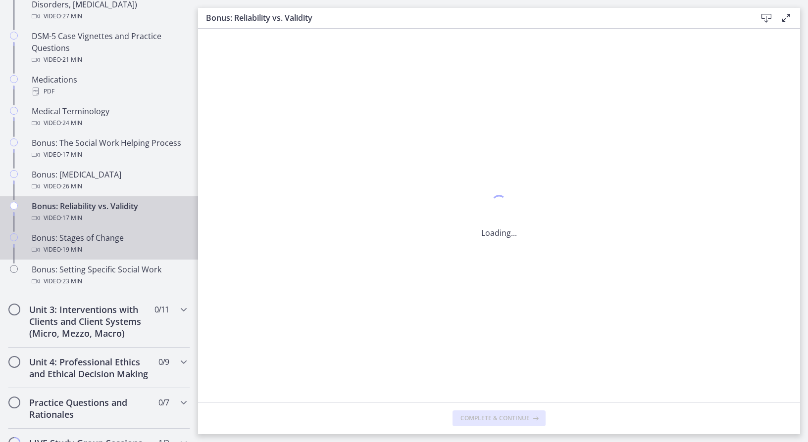
scroll to position [0, 0]
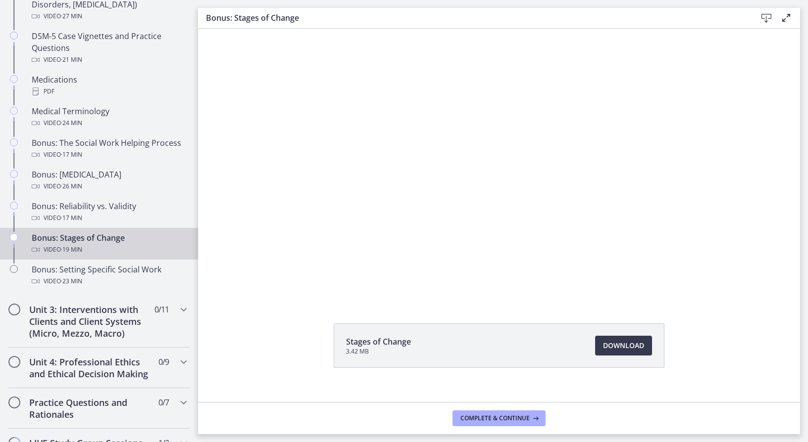
scroll to position [38, 0]
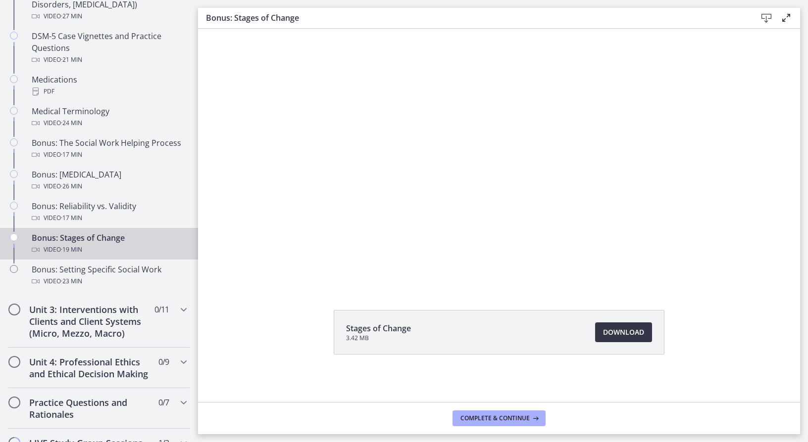
click at [635, 337] on span "Download Opens in a new window" at bounding box center [623, 333] width 41 height 12
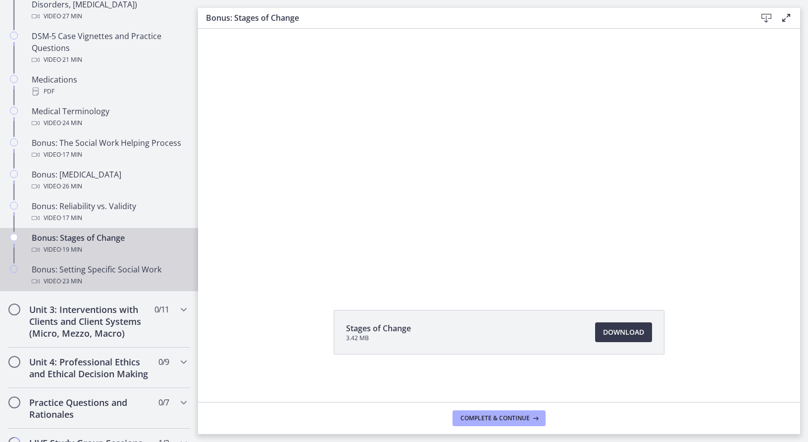
click at [103, 272] on div "Bonus: Setting Specific Social Work Video · 23 min" at bounding box center [109, 276] width 154 height 24
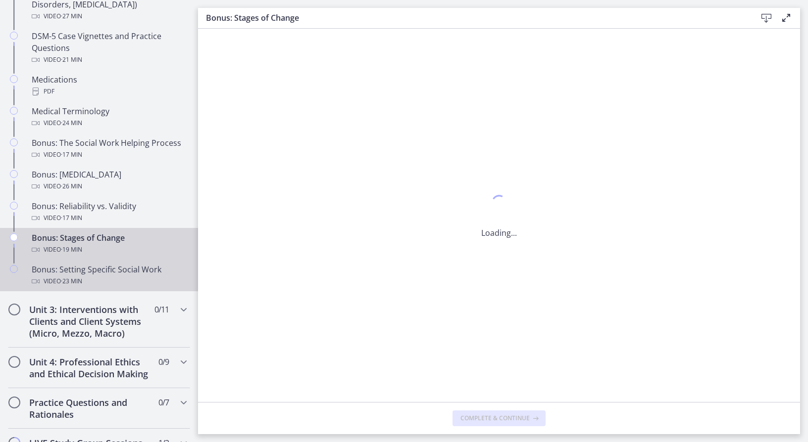
scroll to position [0, 0]
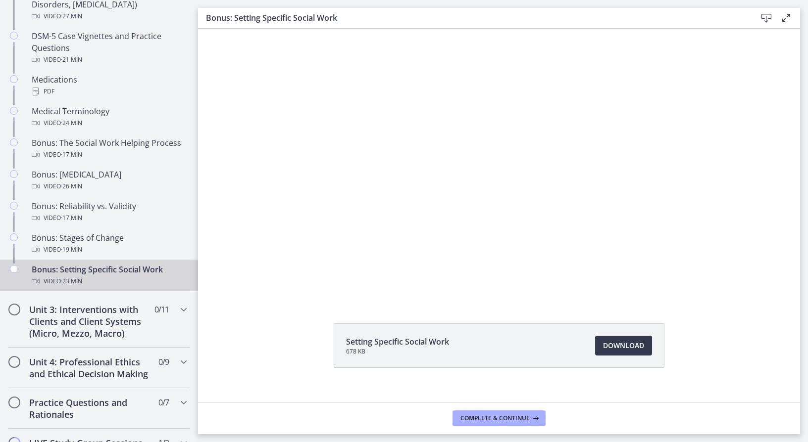
scroll to position [38, 0]
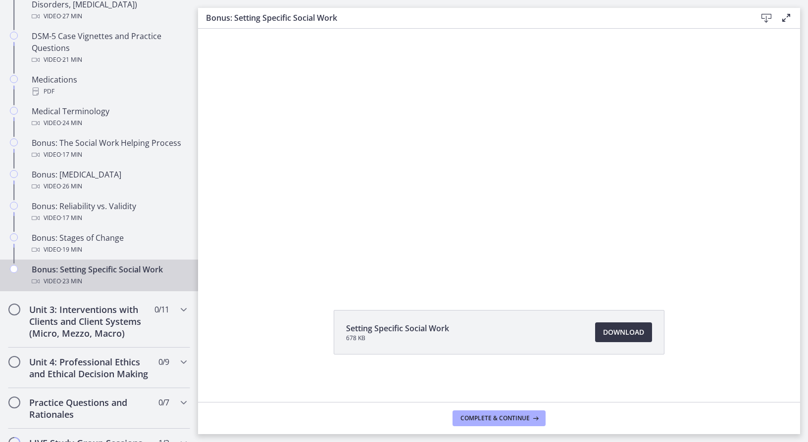
click at [620, 332] on span "Download Opens in a new window" at bounding box center [623, 333] width 41 height 12
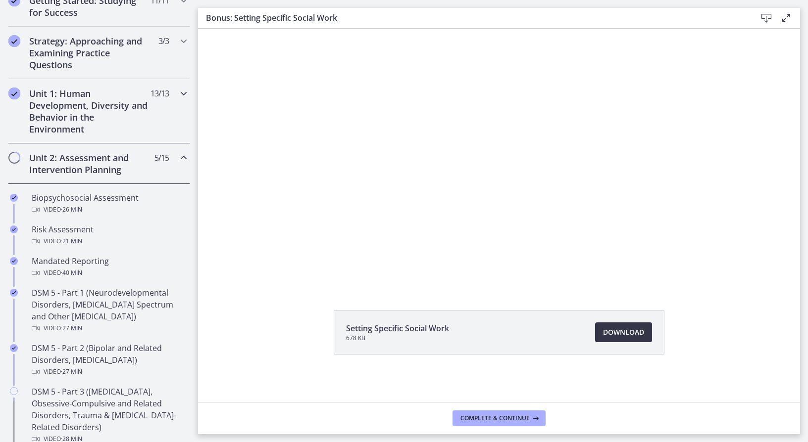
scroll to position [198, 0]
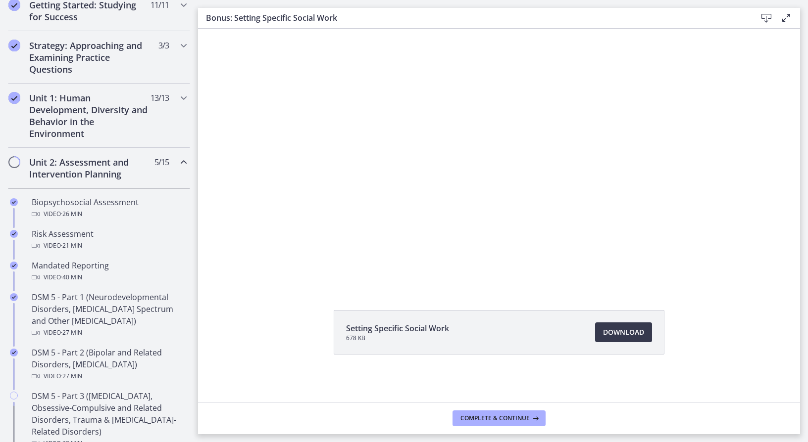
click at [178, 161] on icon "Chapters" at bounding box center [184, 162] width 12 height 12
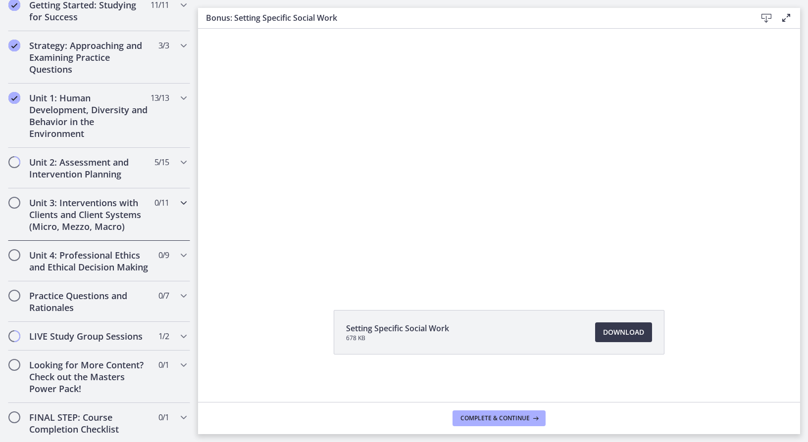
click at [164, 209] on div "Unit 3: Interventions with Clients and Client Systems (Micro, Mezzo, Macro) 0 /…" at bounding box center [99, 215] width 182 height 52
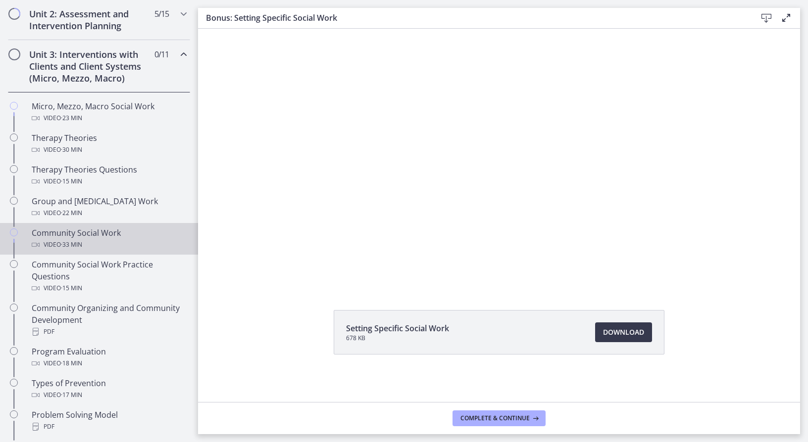
scroll to position [396, 0]
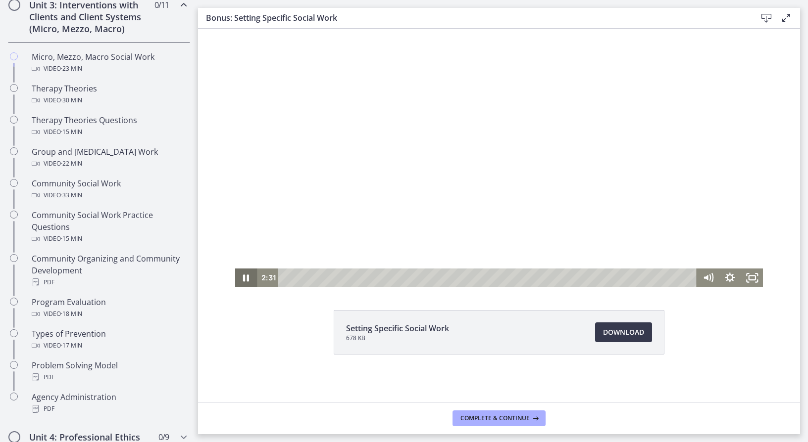
click at [243, 277] on icon "Pause" at bounding box center [246, 278] width 22 height 19
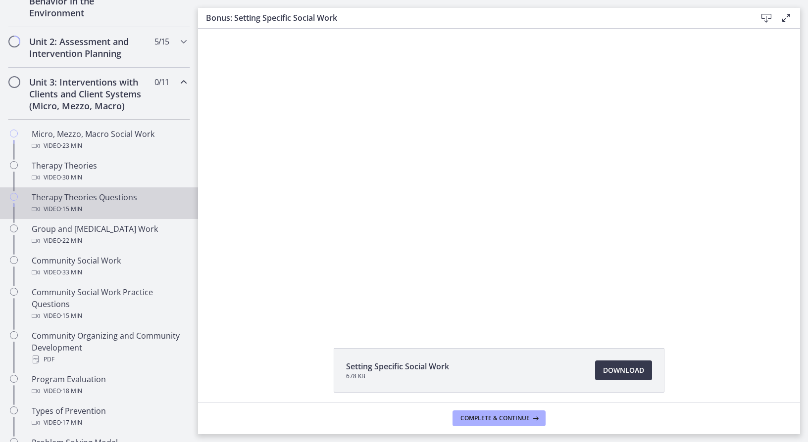
scroll to position [297, 0]
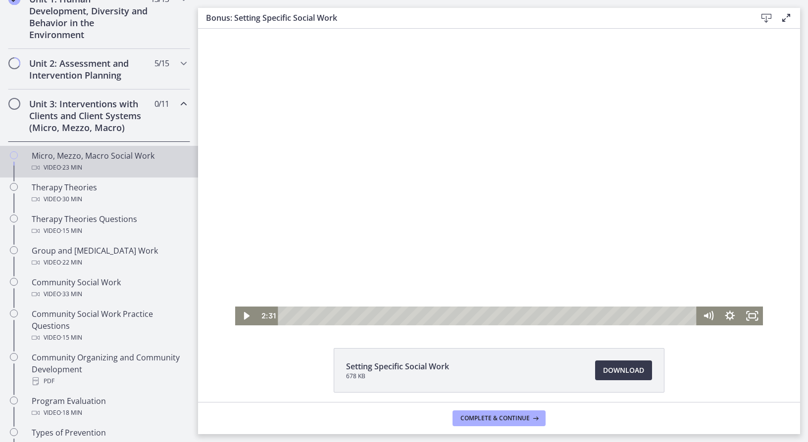
click at [112, 161] on div "Micro, Mezzo, Macro Social Work Video · 23 min" at bounding box center [109, 162] width 154 height 24
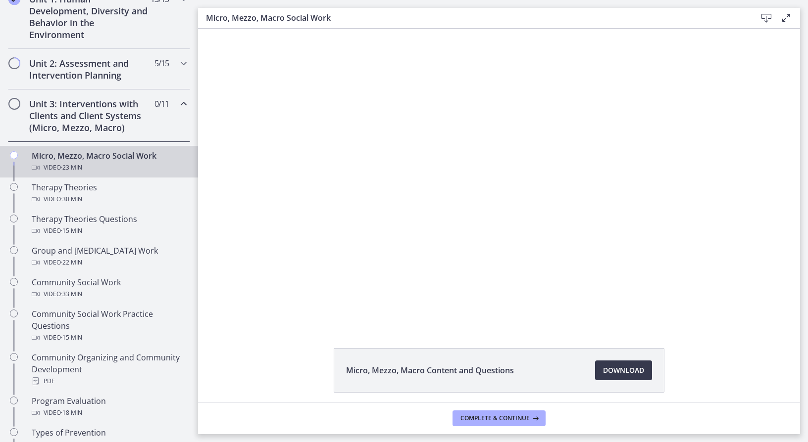
click at [131, 123] on h2 "Unit 3: Interventions with Clients and Client Systems (Micro, Mezzo, Macro)" at bounding box center [89, 116] width 121 height 36
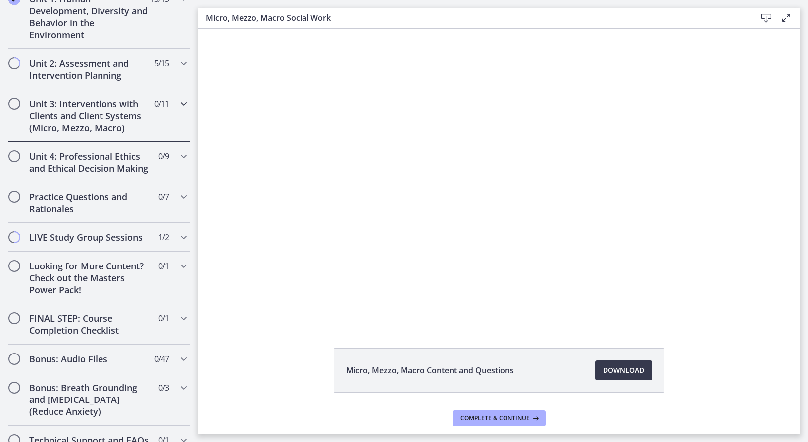
click at [125, 124] on h2 "Unit 3: Interventions with Clients and Client Systems (Micro, Mezzo, Macro)" at bounding box center [89, 116] width 121 height 36
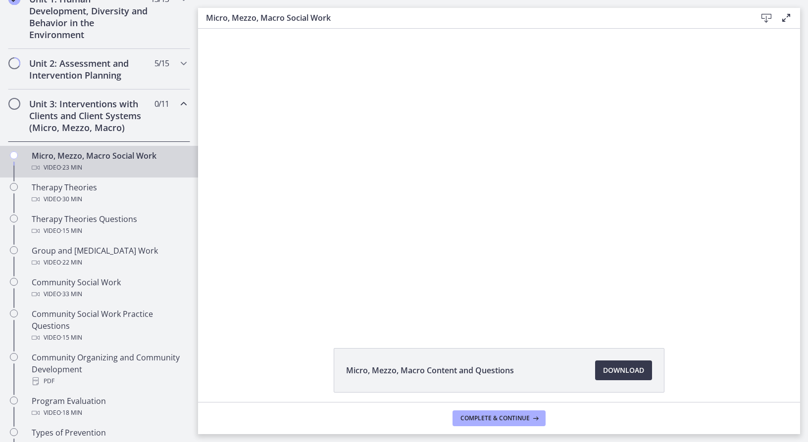
click at [112, 159] on div "Micro, Mezzo, Macro Social Work Video · 23 min" at bounding box center [109, 162] width 154 height 24
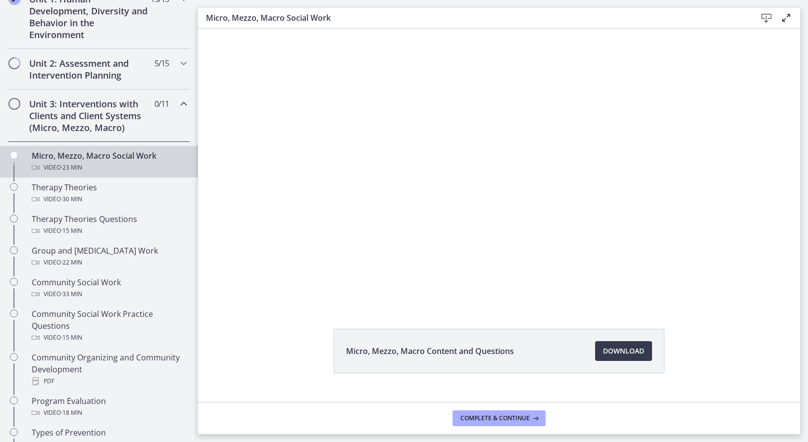
scroll to position [38, 0]
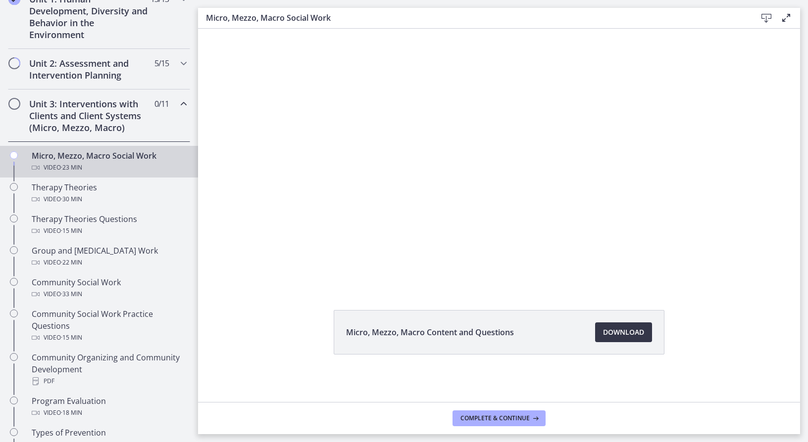
click at [634, 335] on span "Download Opens in a new window" at bounding box center [623, 333] width 41 height 12
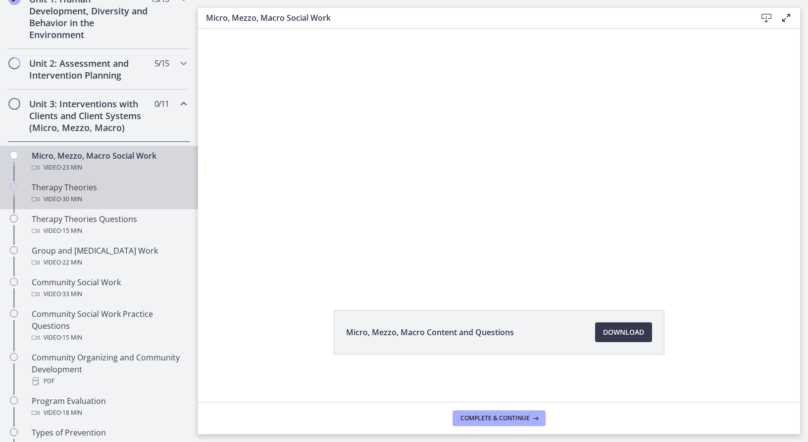
click at [116, 195] on div "Video · 30 min" at bounding box center [109, 200] width 154 height 12
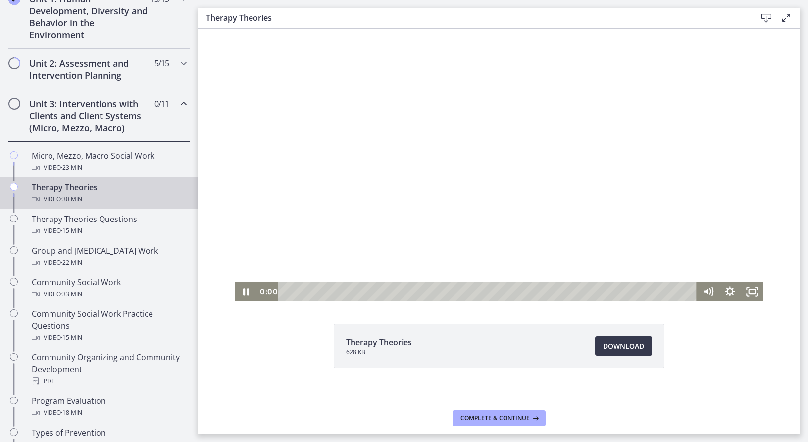
scroll to position [38, 0]
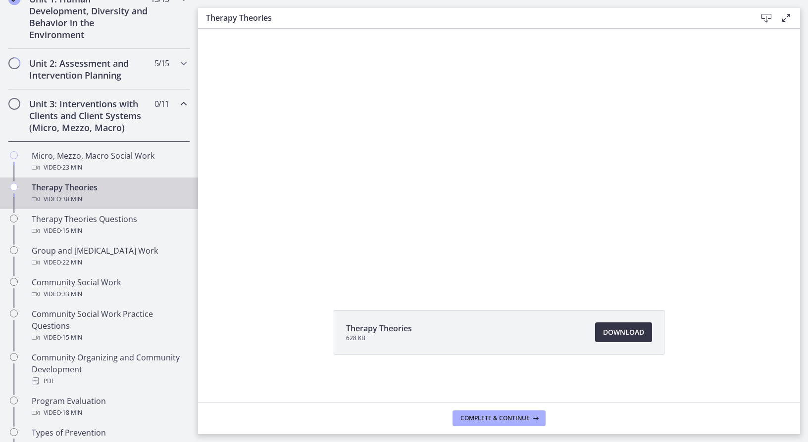
click at [631, 335] on span "Download Opens in a new window" at bounding box center [623, 333] width 41 height 12
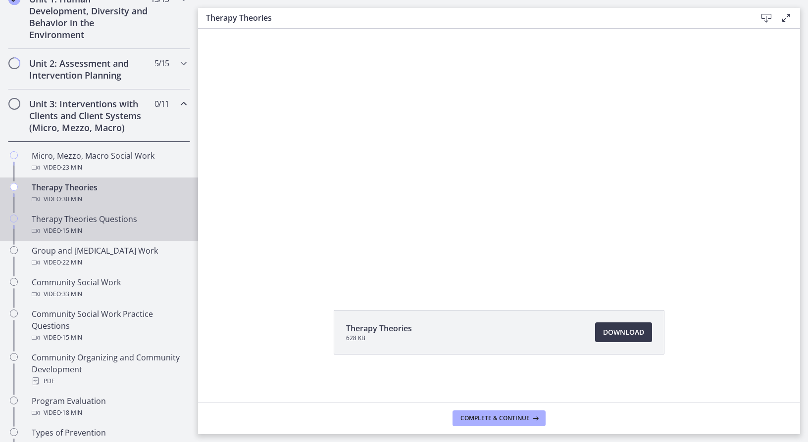
click at [123, 223] on div "Therapy Theories Questions Video · 15 min" at bounding box center [109, 225] width 154 height 24
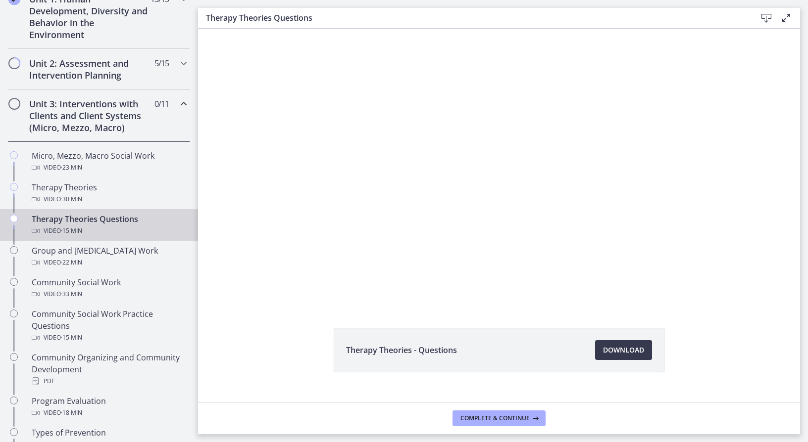
scroll to position [38, 0]
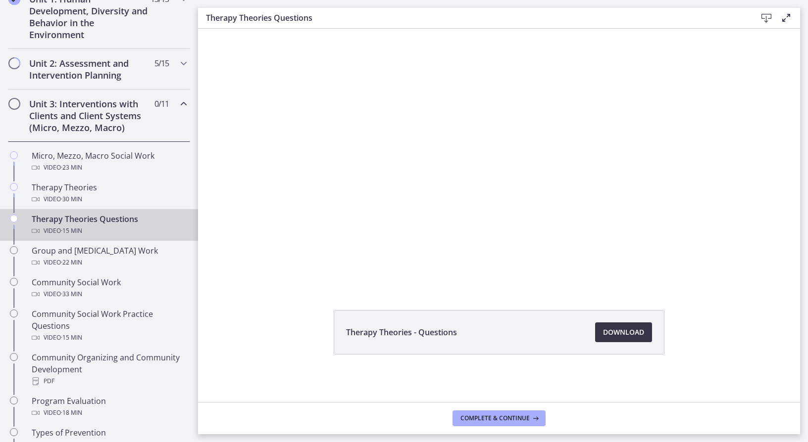
click at [612, 338] on span "Download Opens in a new window" at bounding box center [623, 333] width 41 height 12
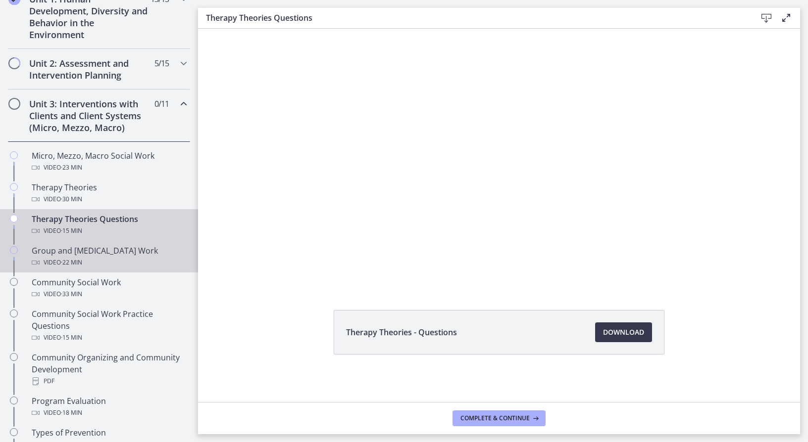
click at [124, 255] on div "Group and [MEDICAL_DATA] Work Video · 22 min" at bounding box center [109, 257] width 154 height 24
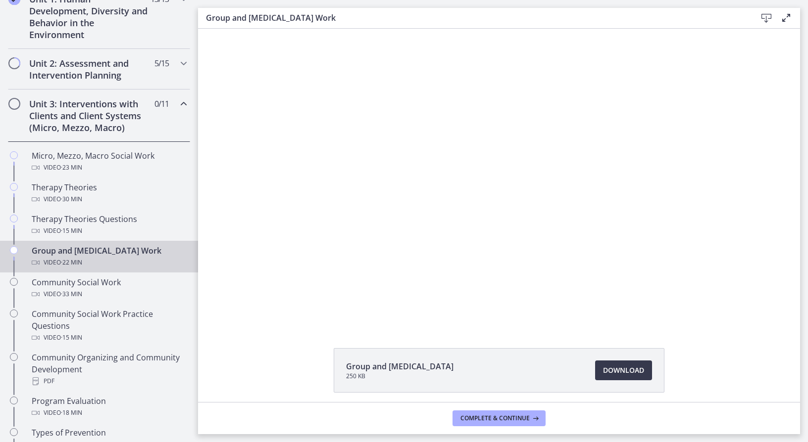
scroll to position [38, 0]
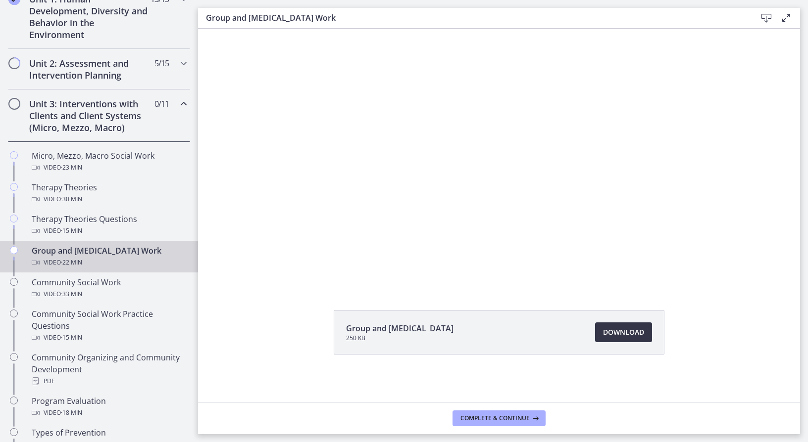
click at [637, 338] on span "Download Opens in a new window" at bounding box center [623, 333] width 41 height 12
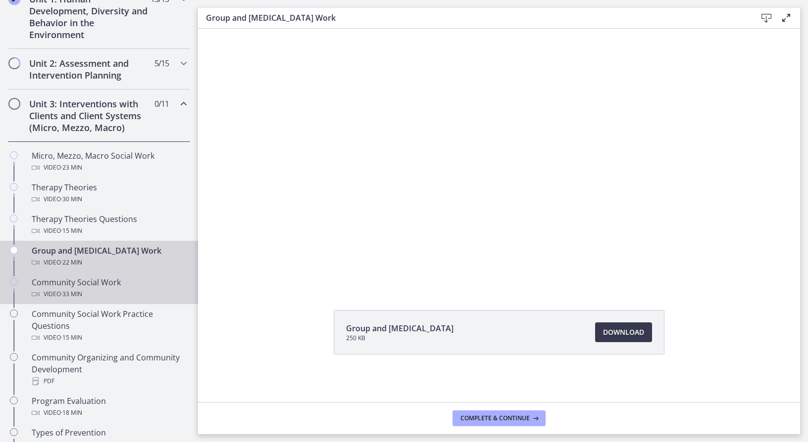
click at [108, 287] on div "Community Social Work Video · 33 min" at bounding box center [109, 289] width 154 height 24
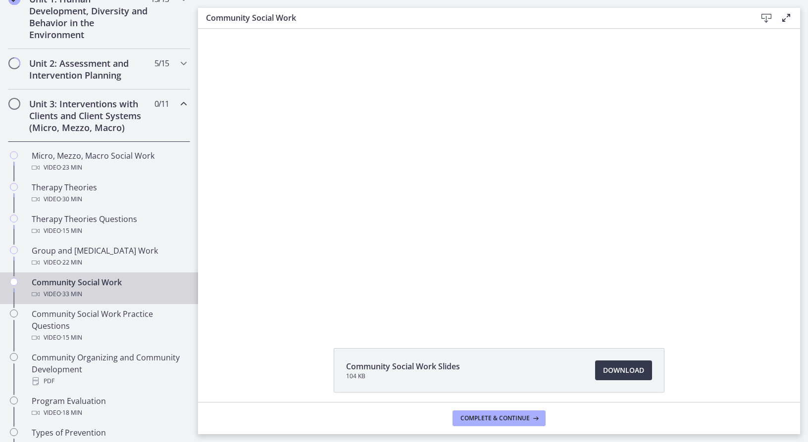
scroll to position [38, 0]
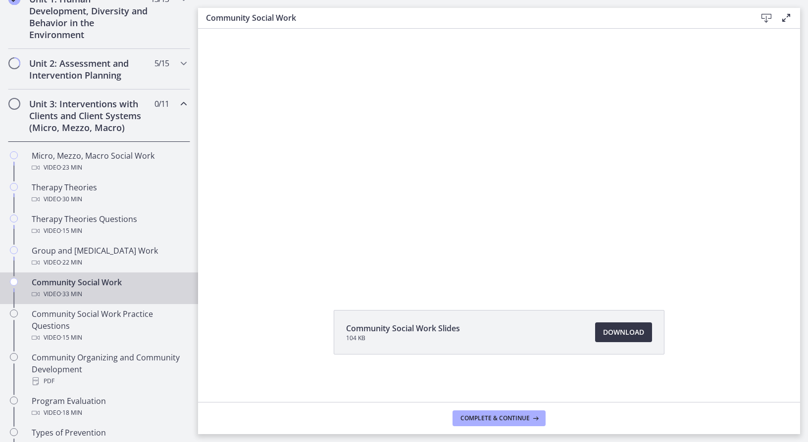
click at [640, 332] on span "Download Opens in a new window" at bounding box center [623, 333] width 41 height 12
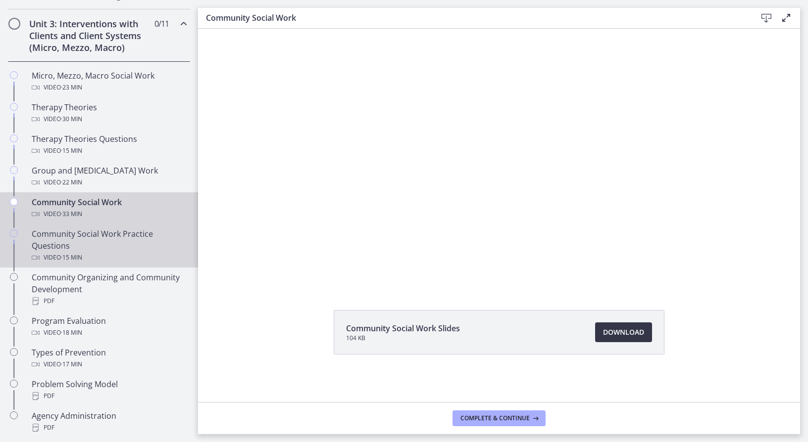
scroll to position [396, 0]
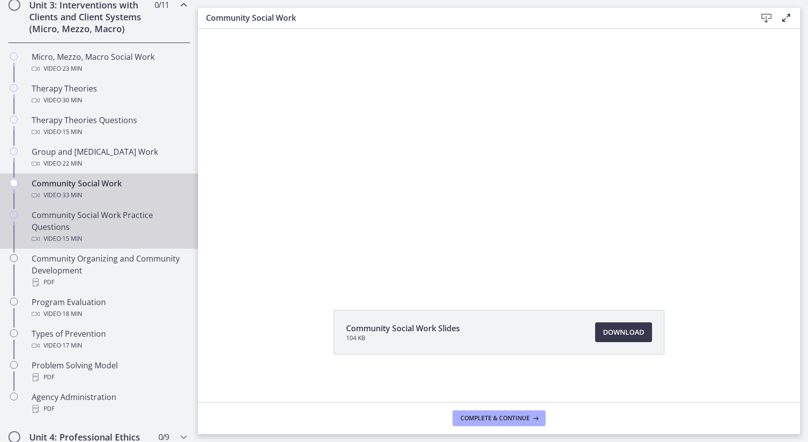
click at [135, 225] on div "Community Social Work Practice Questions Video · 15 min" at bounding box center [109, 227] width 154 height 36
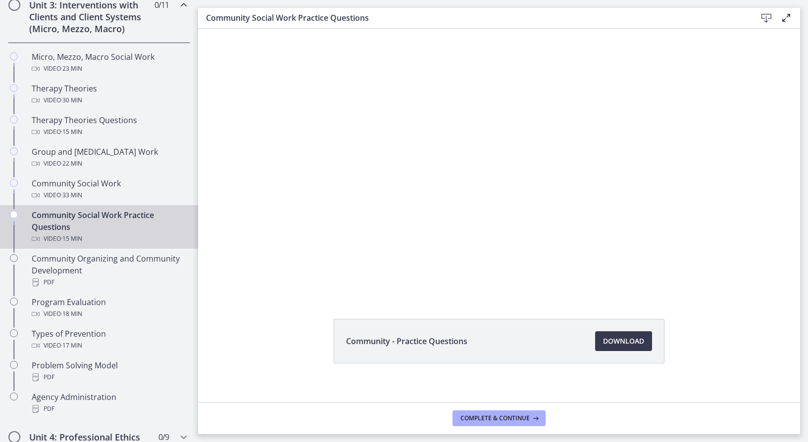
scroll to position [38, 0]
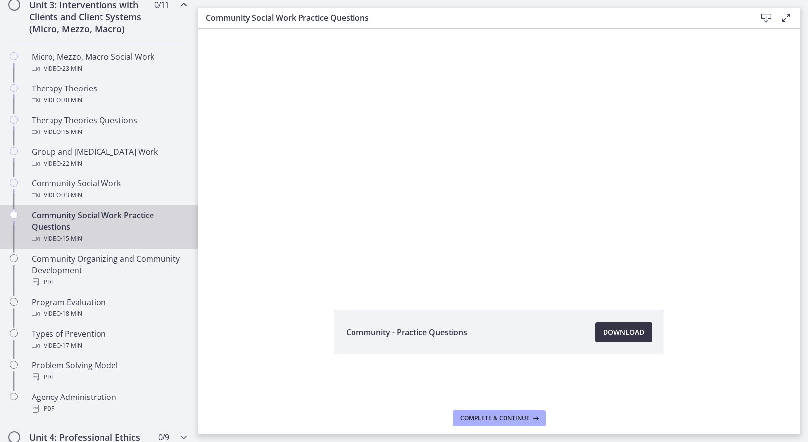
click at [643, 334] on link "Download Opens in a new window" at bounding box center [623, 333] width 57 height 20
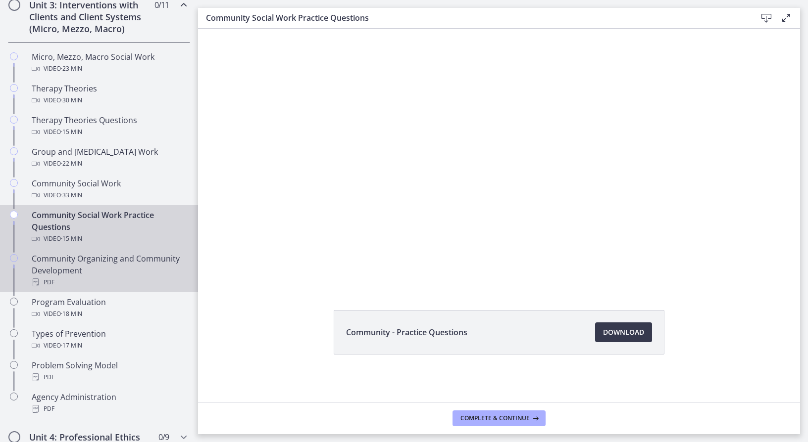
click at [109, 265] on div "Community Organizing and Community Development PDF" at bounding box center [109, 271] width 154 height 36
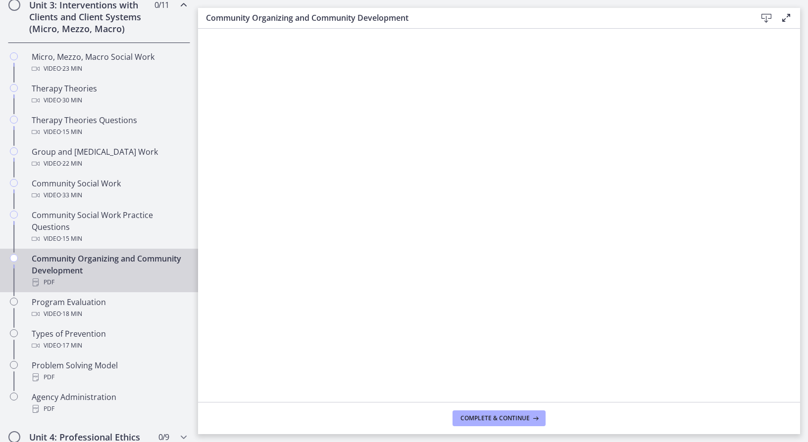
click at [764, 20] on icon at bounding box center [766, 18] width 12 height 12
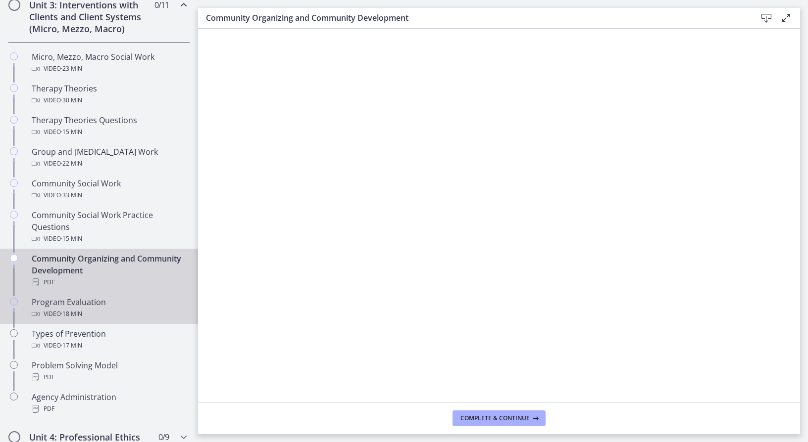
click at [101, 305] on div "Program Evaluation Video · 18 min" at bounding box center [109, 308] width 154 height 24
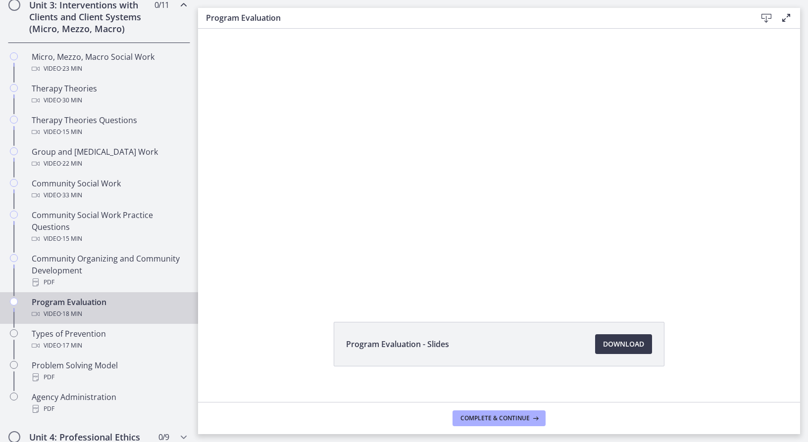
scroll to position [38, 0]
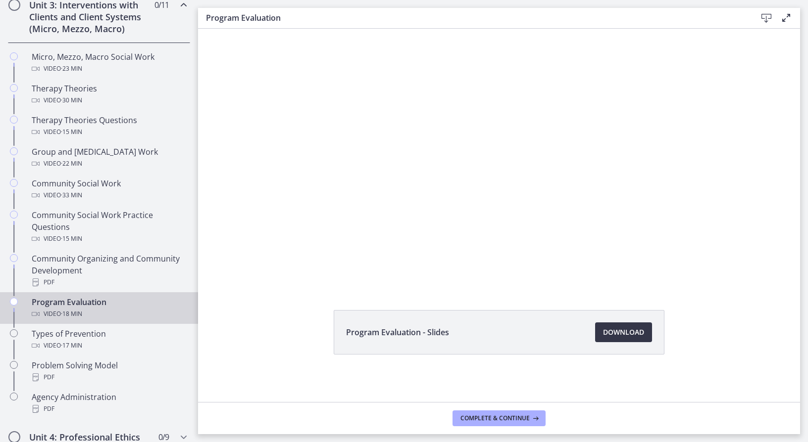
click at [636, 335] on span "Download Opens in a new window" at bounding box center [623, 333] width 41 height 12
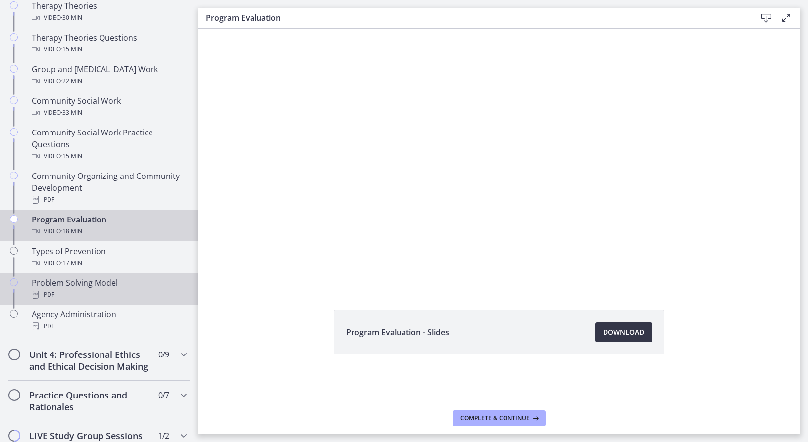
scroll to position [495, 0]
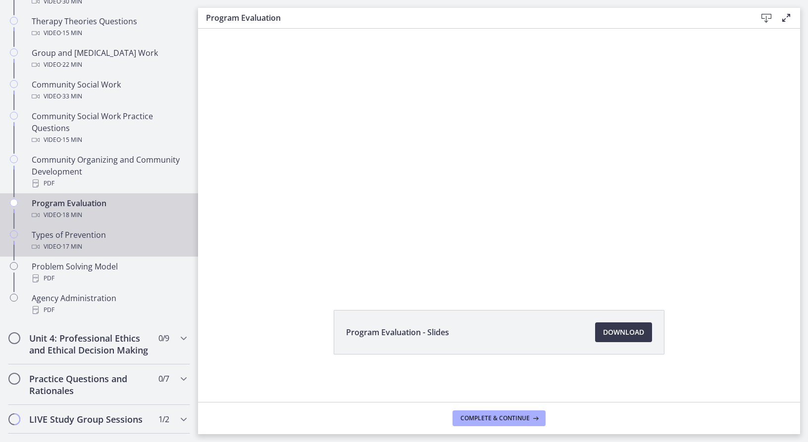
click at [113, 240] on div "Types of Prevention Video · 17 min" at bounding box center [109, 241] width 154 height 24
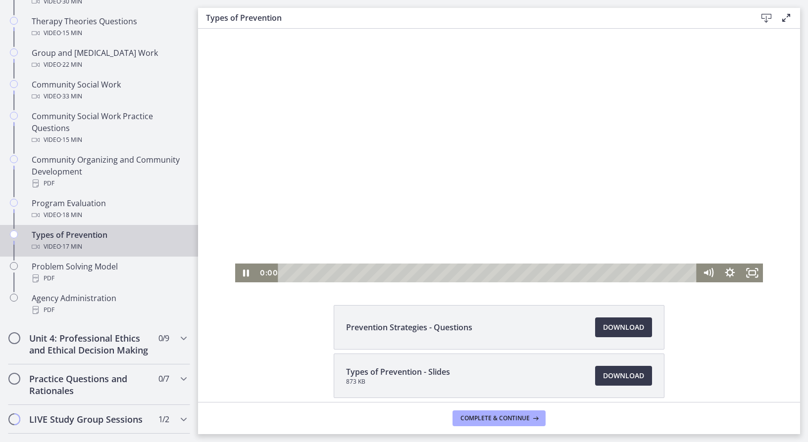
scroll to position [87, 0]
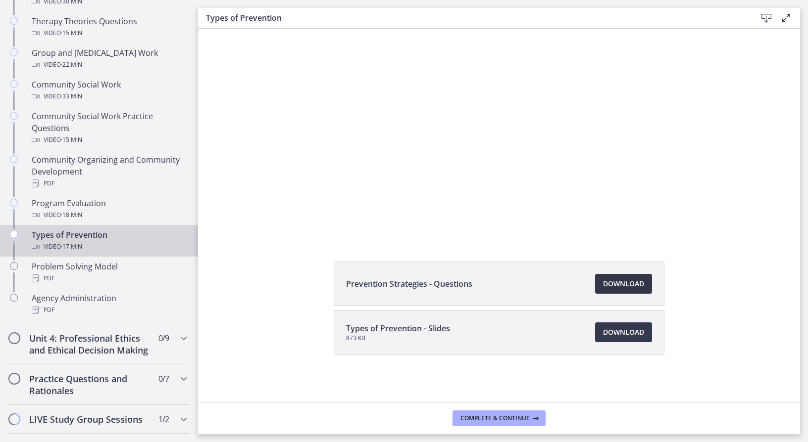
click at [633, 284] on span "Download Opens in a new window" at bounding box center [623, 284] width 41 height 12
click at [616, 328] on span "Download Opens in a new window" at bounding box center [623, 333] width 41 height 12
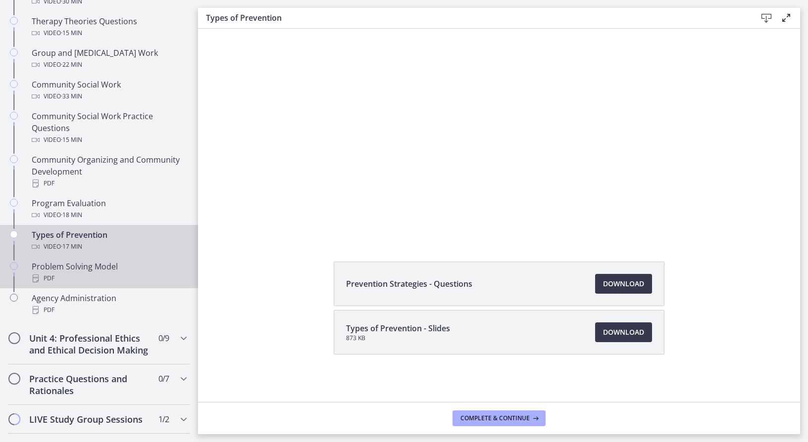
click at [108, 268] on div "Problem Solving Model PDF" at bounding box center [109, 273] width 154 height 24
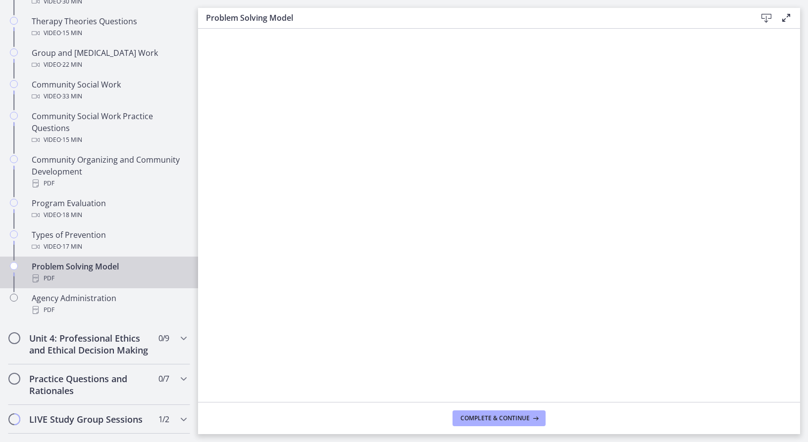
click at [761, 22] on icon at bounding box center [766, 18] width 12 height 12
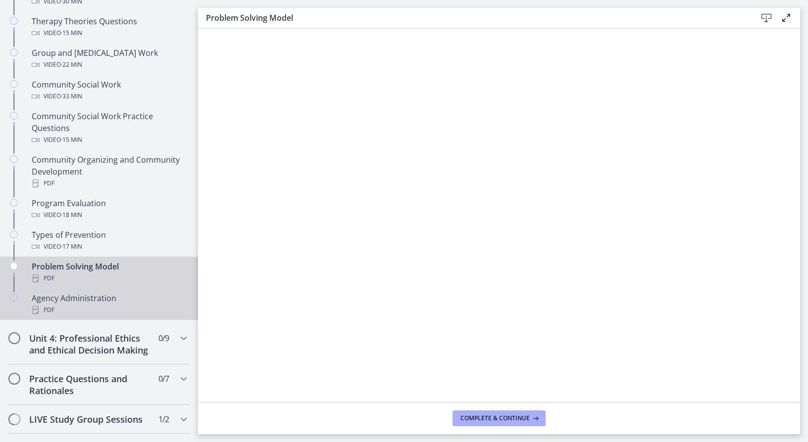
click at [114, 301] on div "Agency Administration PDF" at bounding box center [109, 305] width 154 height 24
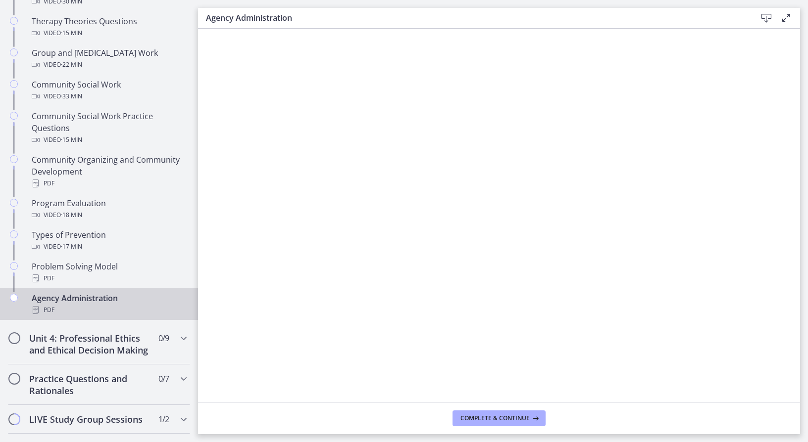
click at [764, 21] on icon at bounding box center [766, 18] width 12 height 12
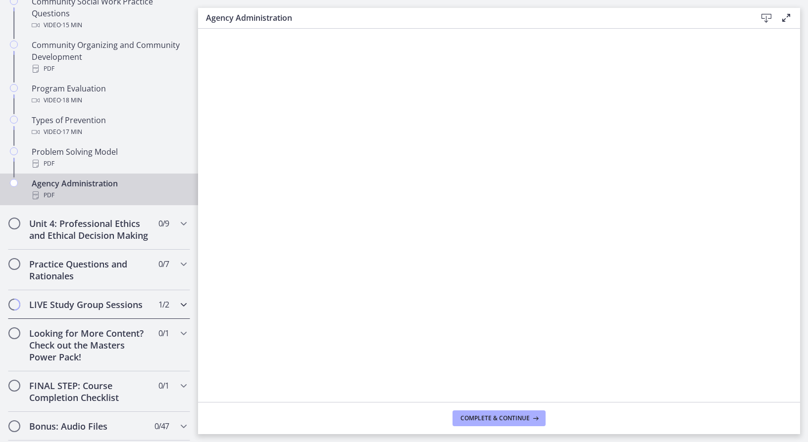
scroll to position [643, 0]
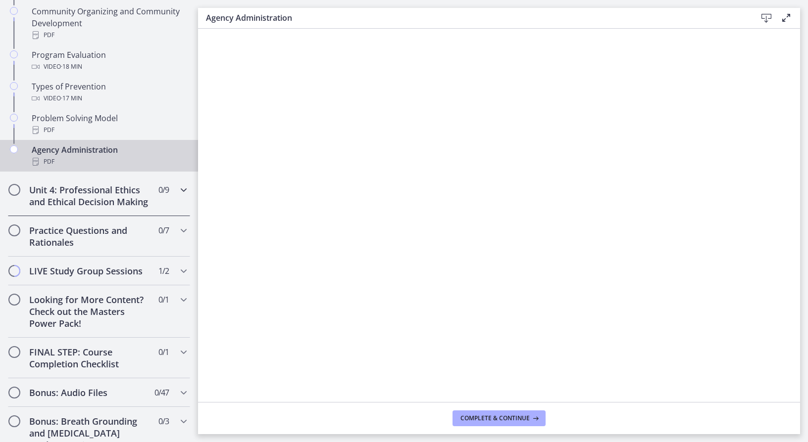
click at [103, 189] on h2 "Unit 4: Professional Ethics and Ethical Decision Making" at bounding box center [89, 196] width 121 height 24
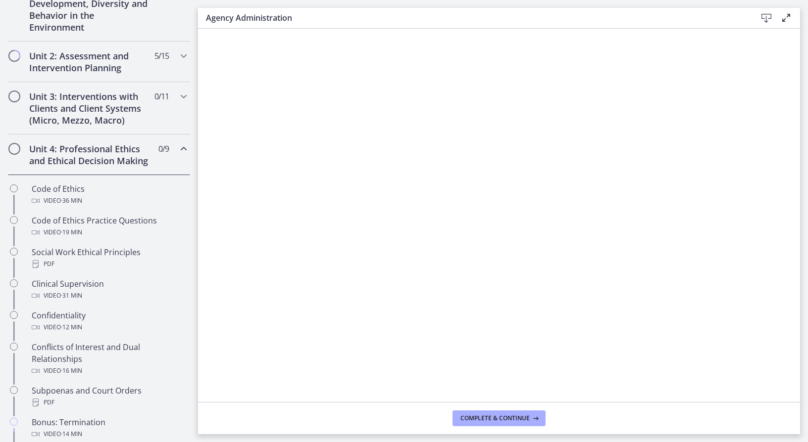
scroll to position [297, 0]
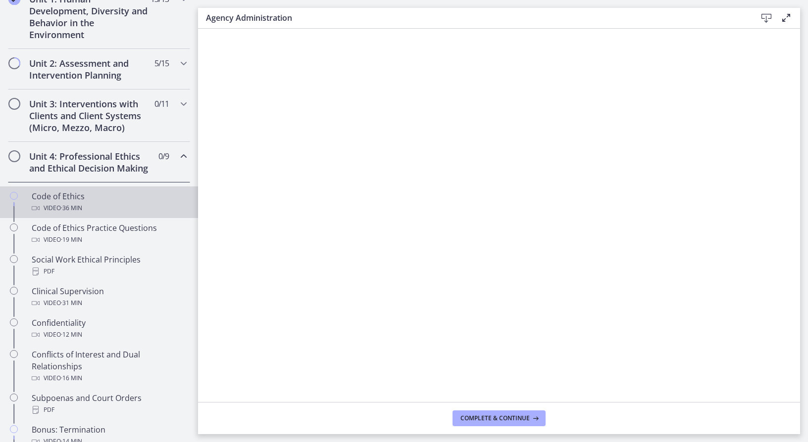
click at [98, 209] on div "Code of Ethics Video · 36 min" at bounding box center [109, 203] width 154 height 24
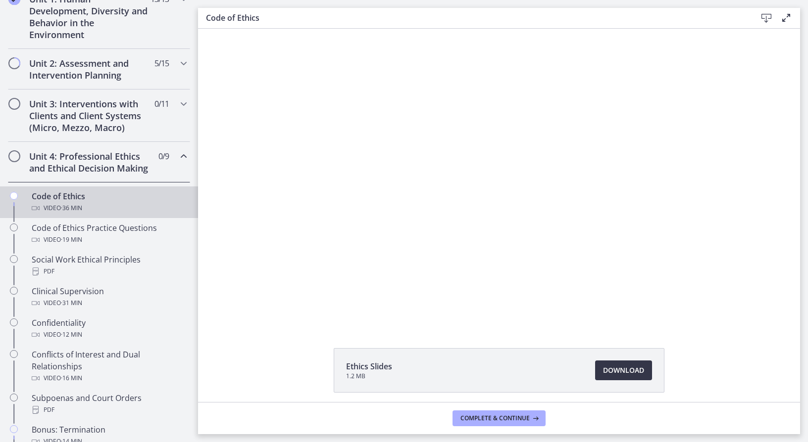
click at [622, 369] on span "Download Opens in a new window" at bounding box center [623, 371] width 41 height 12
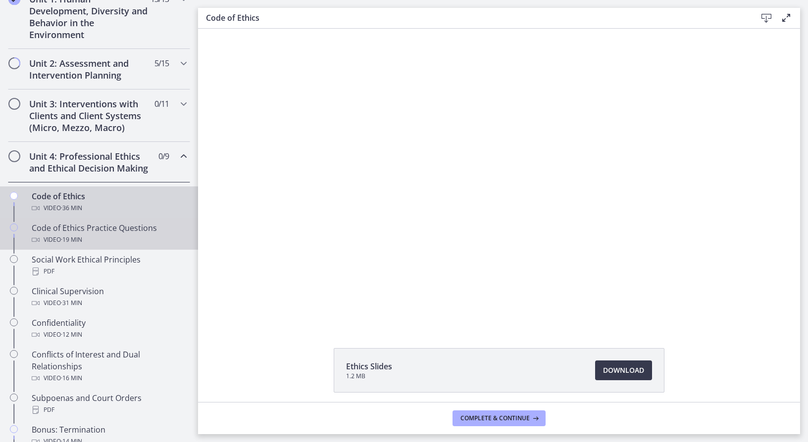
click at [104, 245] on div "Code of Ethics Practice Questions Video · 19 min" at bounding box center [109, 234] width 154 height 24
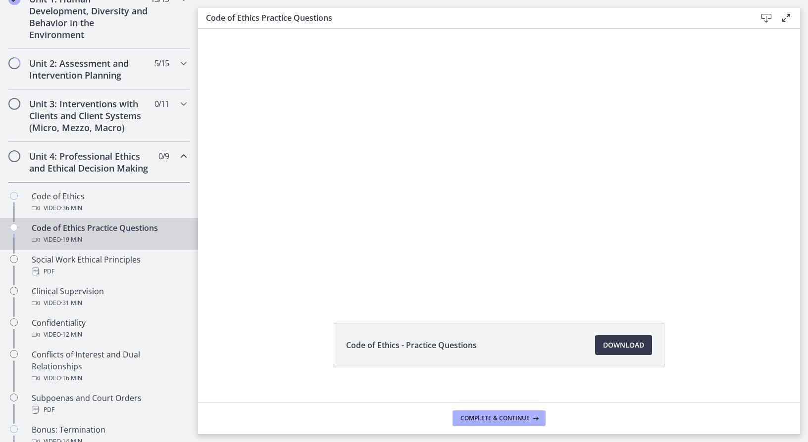
scroll to position [38, 0]
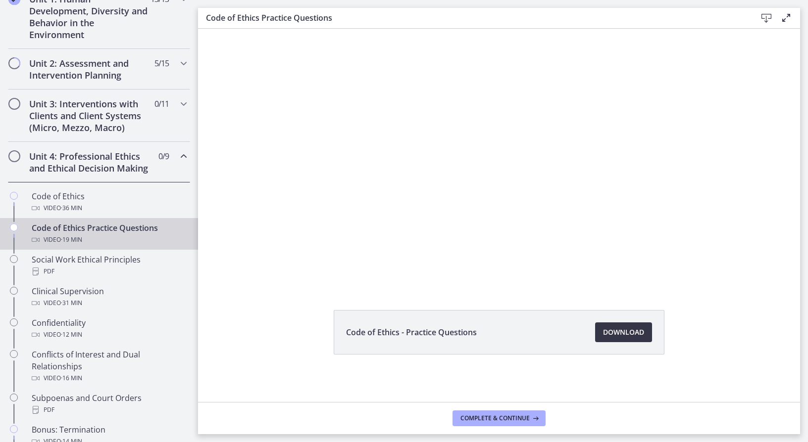
click at [632, 330] on span "Download Opens in a new window" at bounding box center [623, 333] width 41 height 12
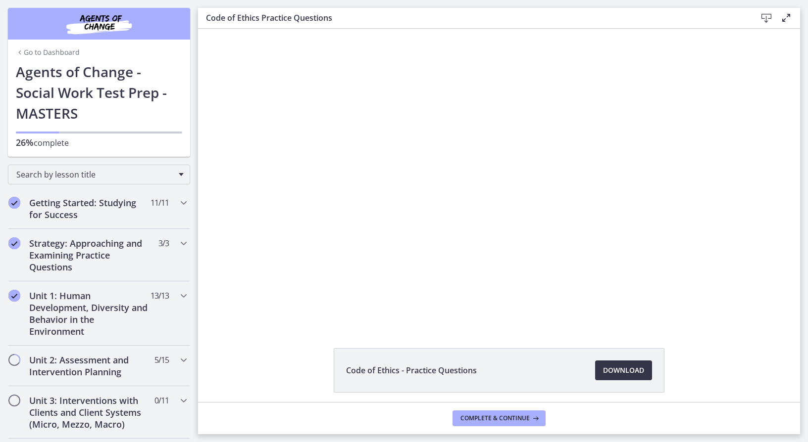
scroll to position [38, 0]
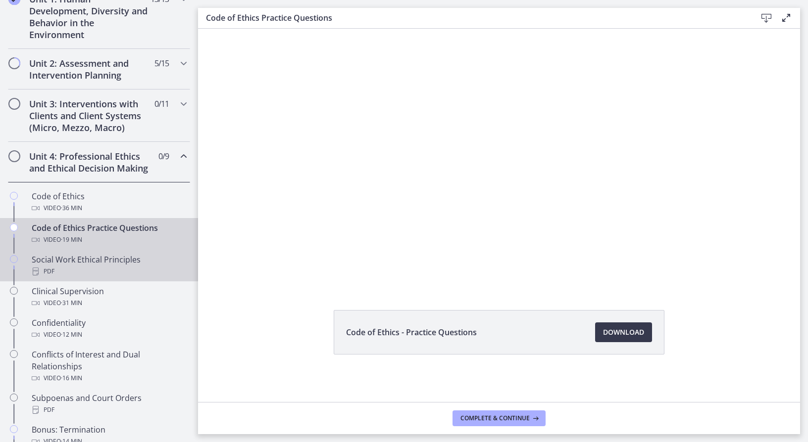
click at [108, 278] on div "PDF" at bounding box center [109, 272] width 154 height 12
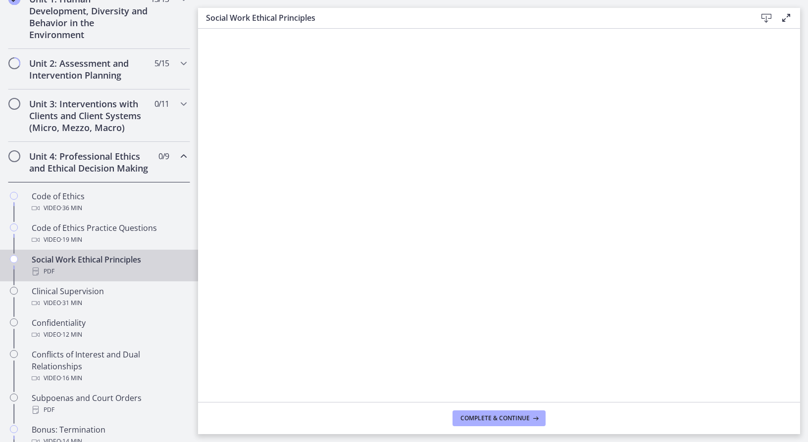
click at [764, 19] on icon at bounding box center [766, 18] width 12 height 12
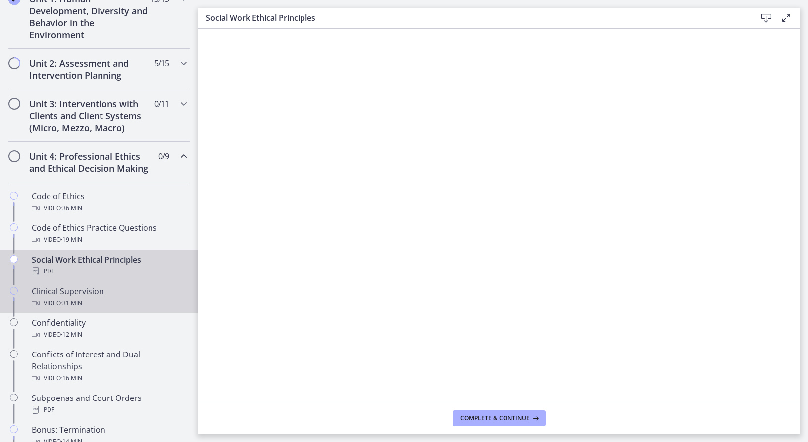
click at [121, 302] on div "Clinical Supervision Video · 31 min" at bounding box center [109, 298] width 154 height 24
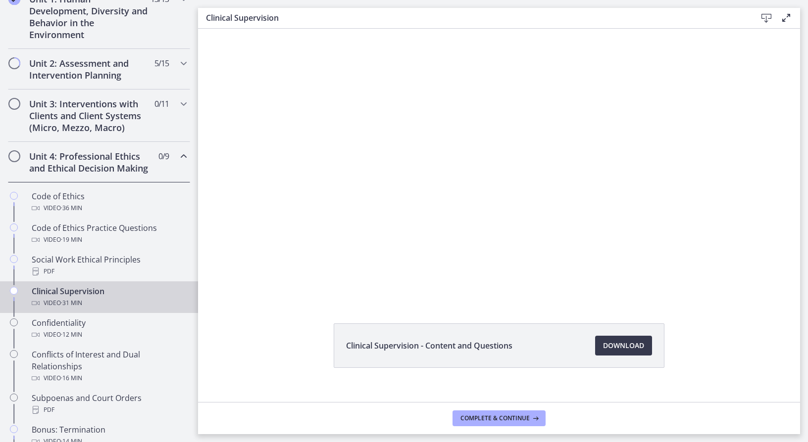
scroll to position [38, 0]
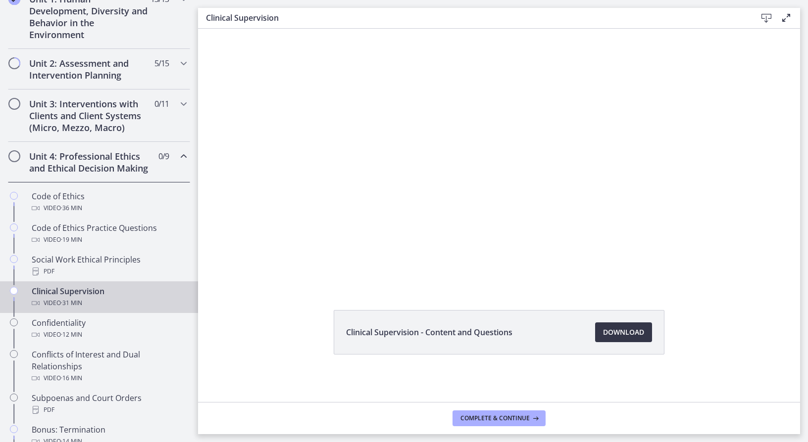
click at [640, 335] on span "Download Opens in a new window" at bounding box center [623, 333] width 41 height 12
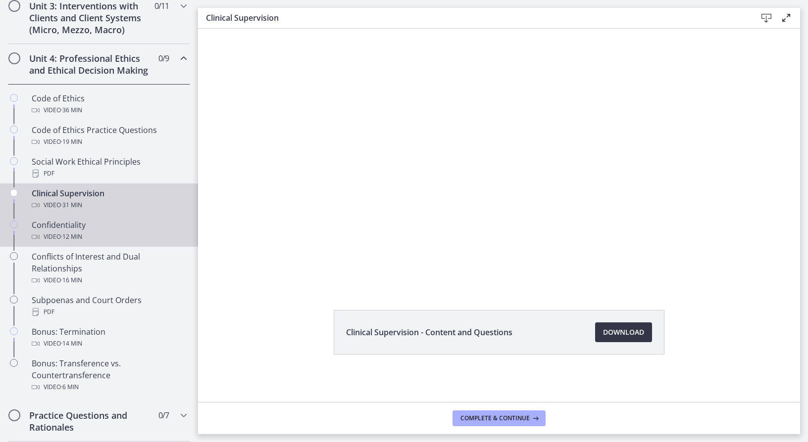
scroll to position [396, 0]
click at [87, 242] on div "Video · 12 min" at bounding box center [109, 236] width 154 height 12
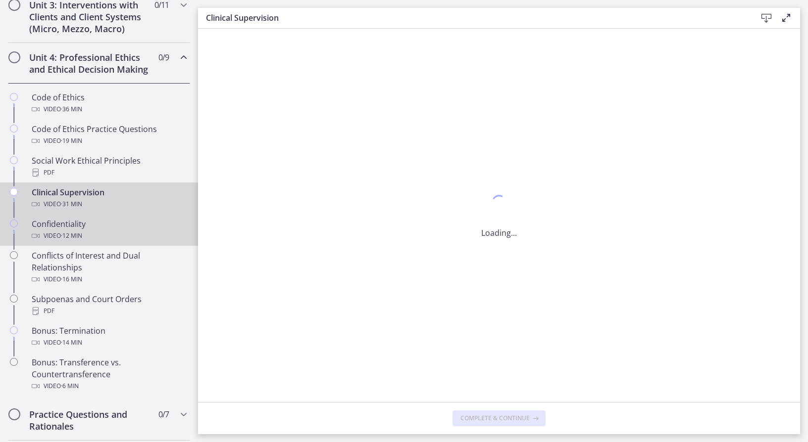
scroll to position [0, 0]
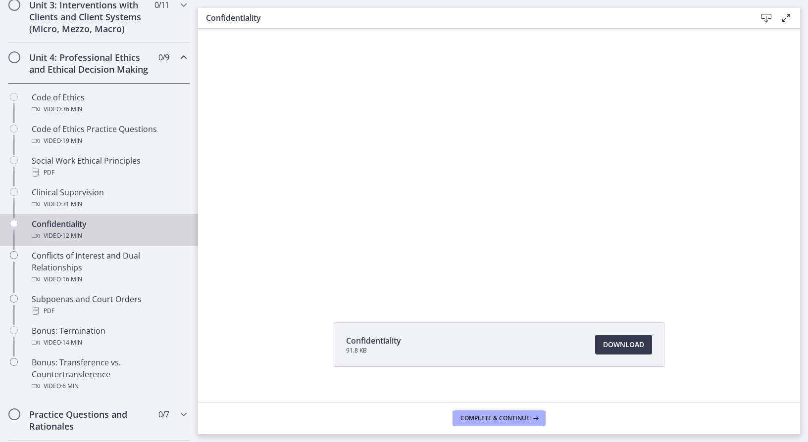
scroll to position [38, 0]
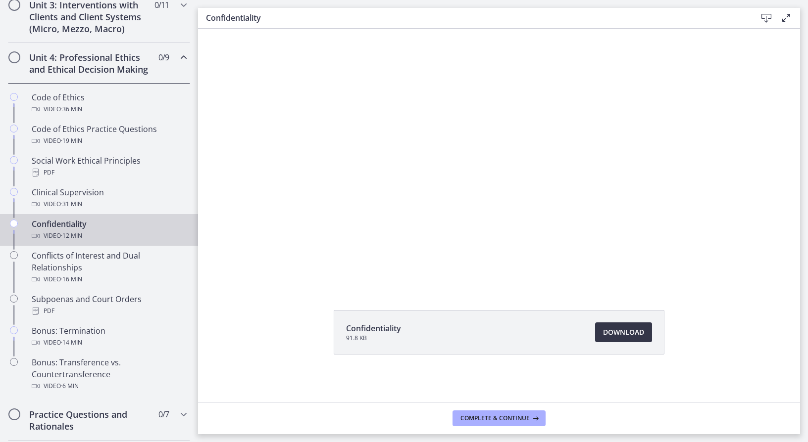
click at [635, 337] on span "Download Opens in a new window" at bounding box center [623, 333] width 41 height 12
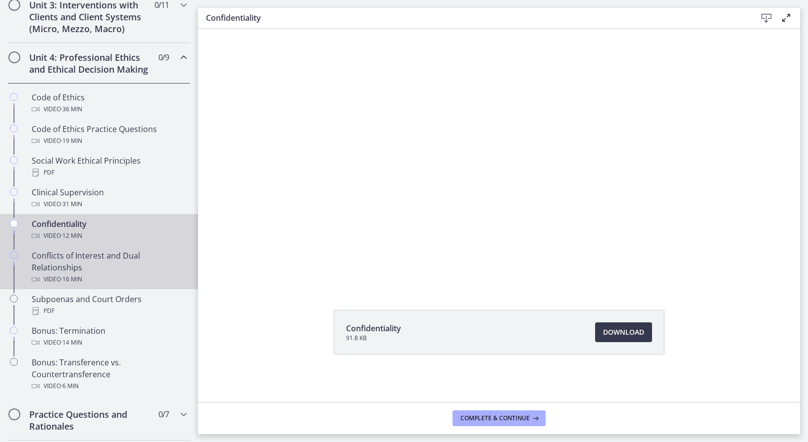
click at [120, 281] on div "Conflicts of Interest and Dual Relationships Video · 16 min" at bounding box center [109, 268] width 154 height 36
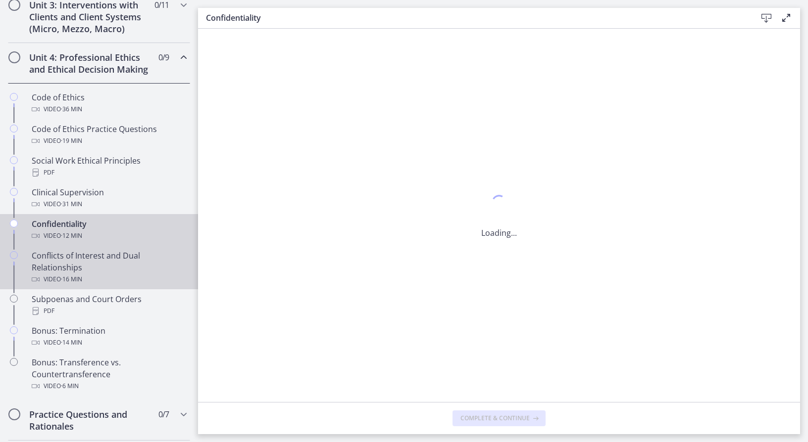
scroll to position [0, 0]
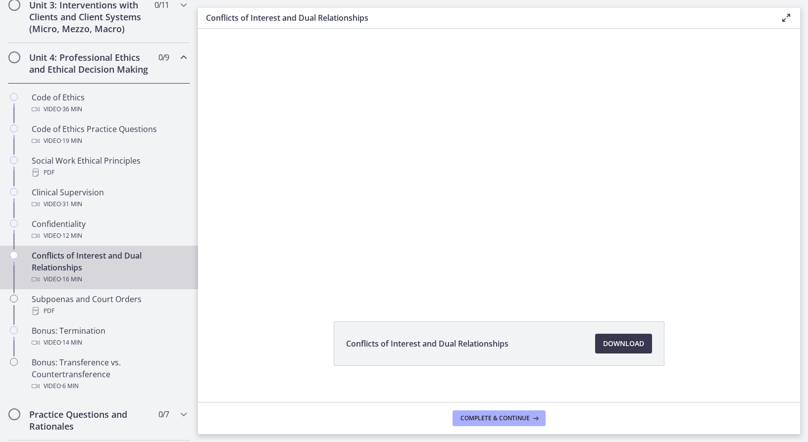
scroll to position [38, 0]
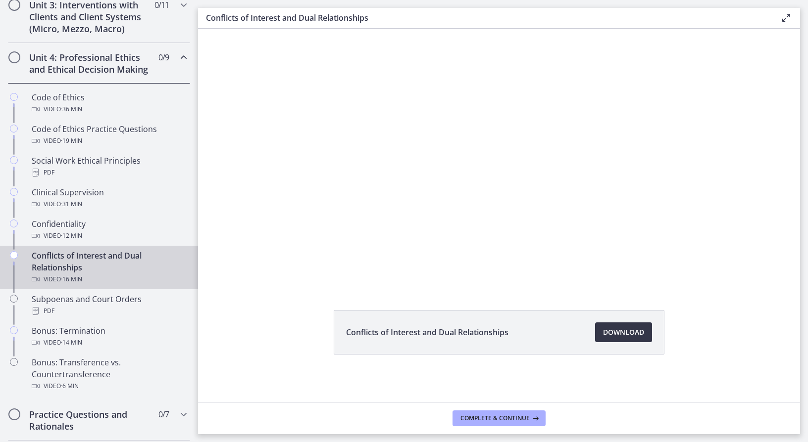
click at [638, 334] on span "Download Opens in a new window" at bounding box center [623, 333] width 41 height 12
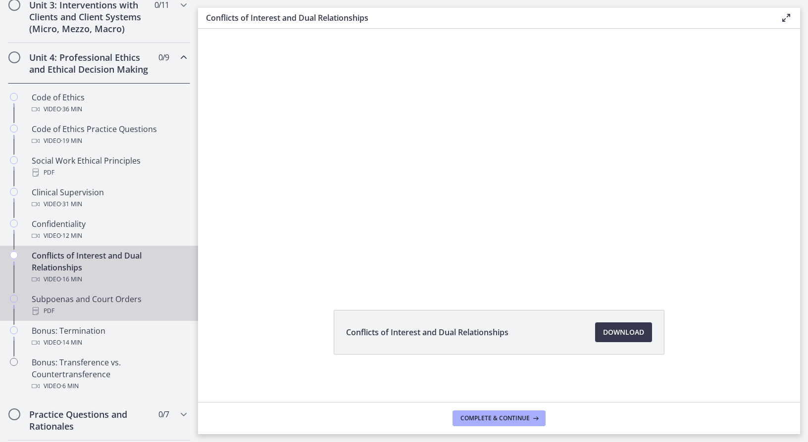
click at [119, 306] on div "Subpoenas and Court Orders PDF" at bounding box center [109, 305] width 154 height 24
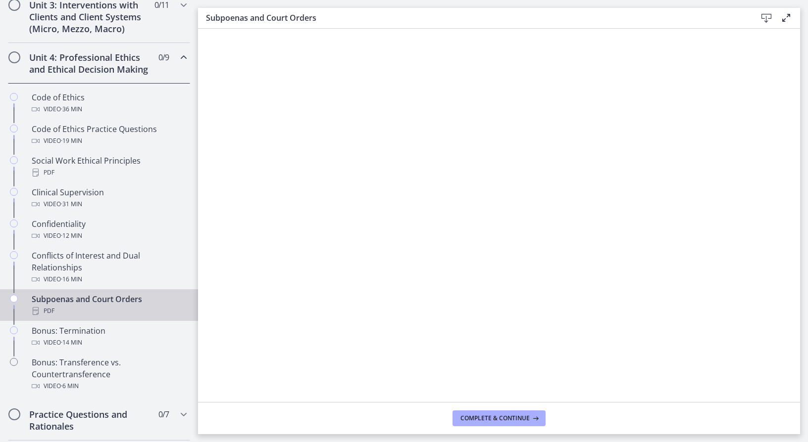
click at [762, 20] on icon at bounding box center [766, 18] width 12 height 12
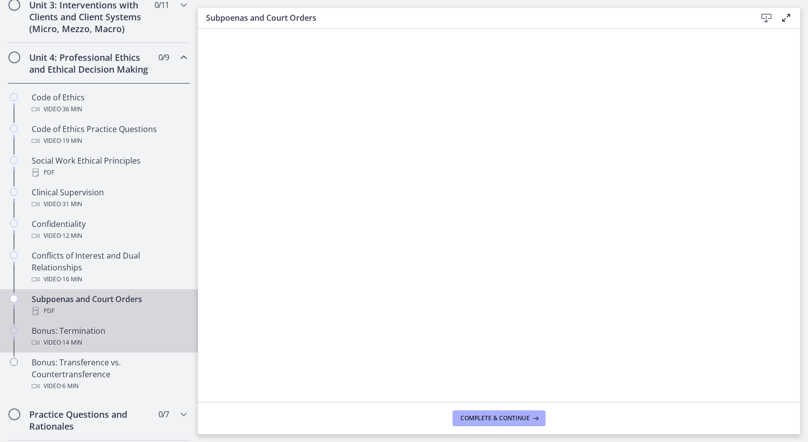
click at [129, 341] on div "Bonus: Termination Video · 14 min" at bounding box center [109, 337] width 154 height 24
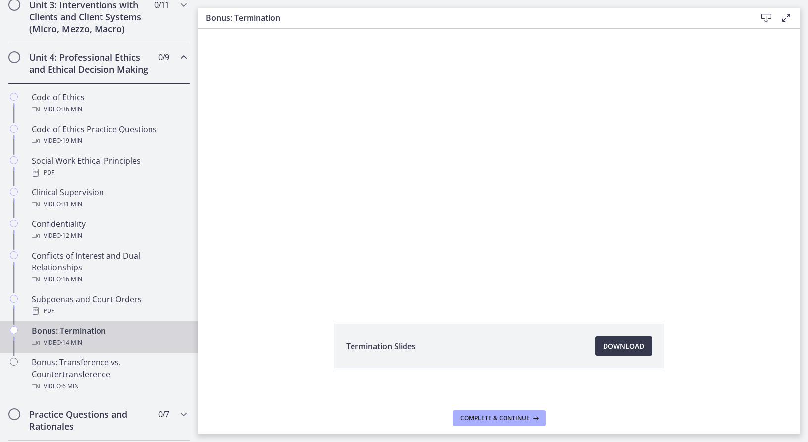
scroll to position [38, 0]
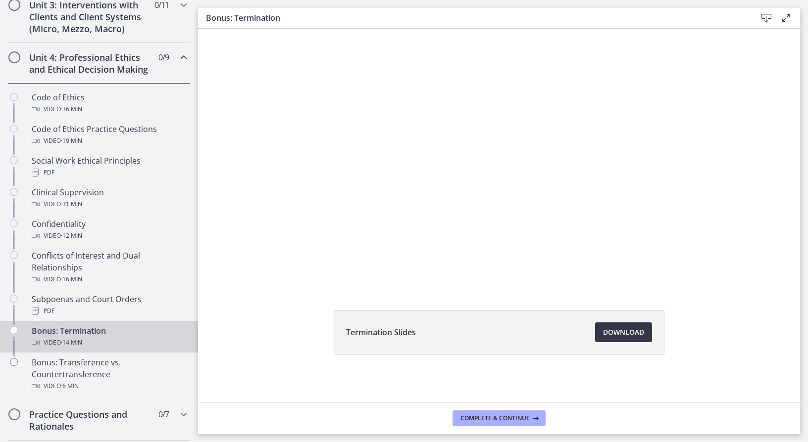
click at [634, 333] on span "Download Opens in a new window" at bounding box center [623, 333] width 41 height 12
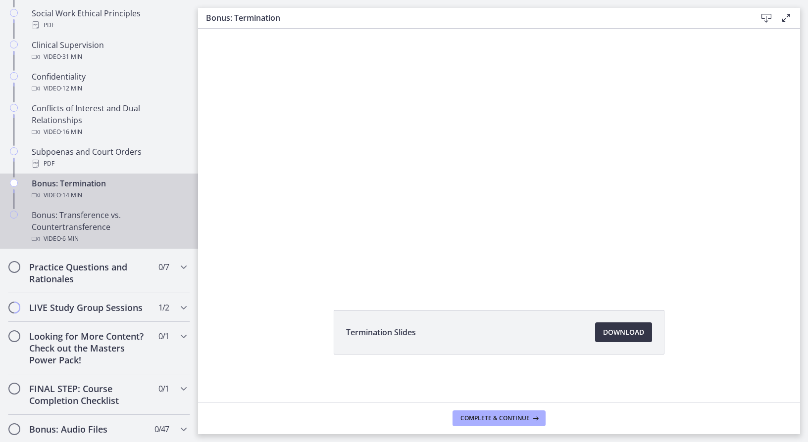
scroll to position [544, 0]
click at [134, 244] on div "Video · 6 min" at bounding box center [109, 238] width 154 height 12
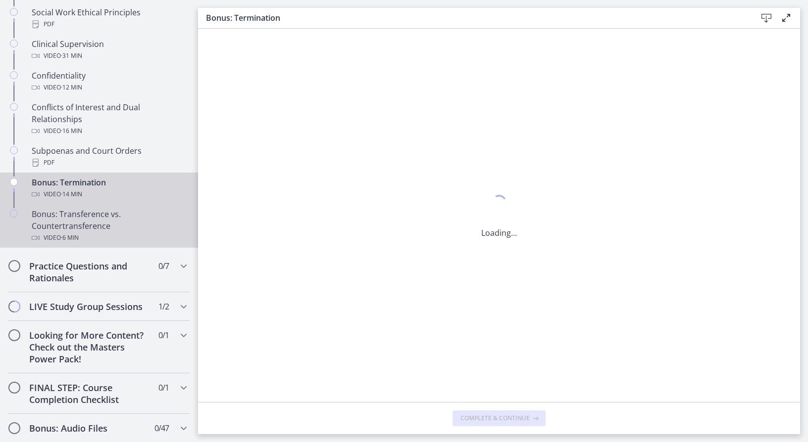
scroll to position [0, 0]
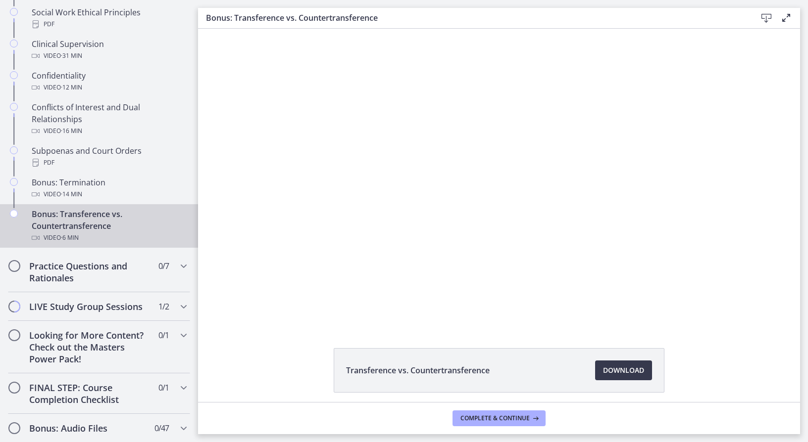
scroll to position [38, 0]
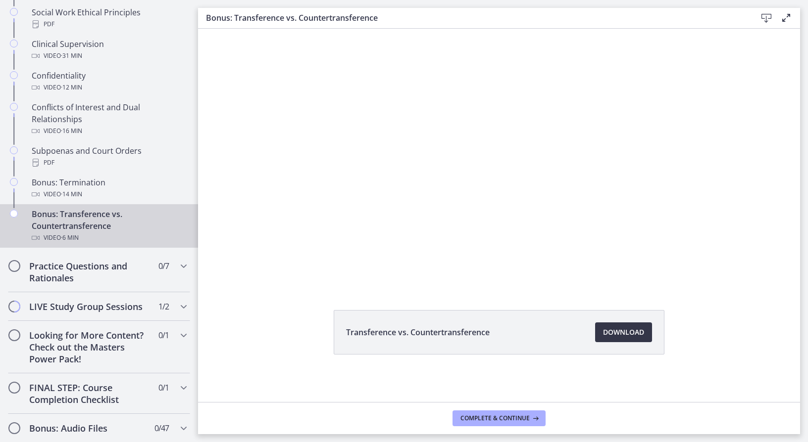
click at [629, 335] on span "Download Opens in a new window" at bounding box center [623, 333] width 41 height 12
click at [165, 286] on div "Practice Questions and Rationales 0 / 7 Completed" at bounding box center [99, 272] width 182 height 41
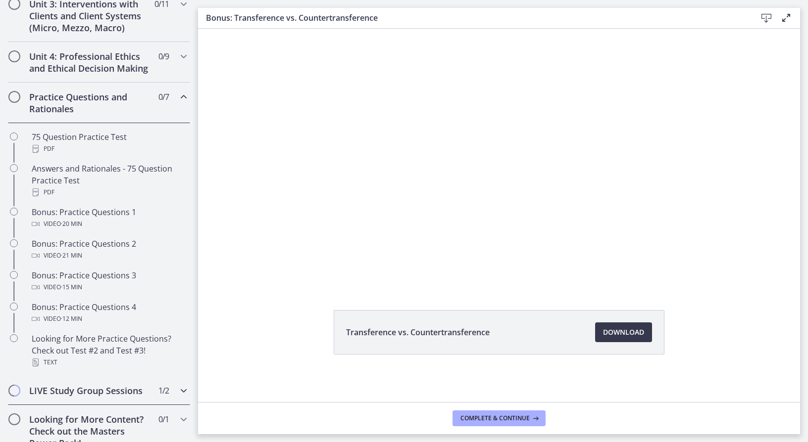
scroll to position [396, 0]
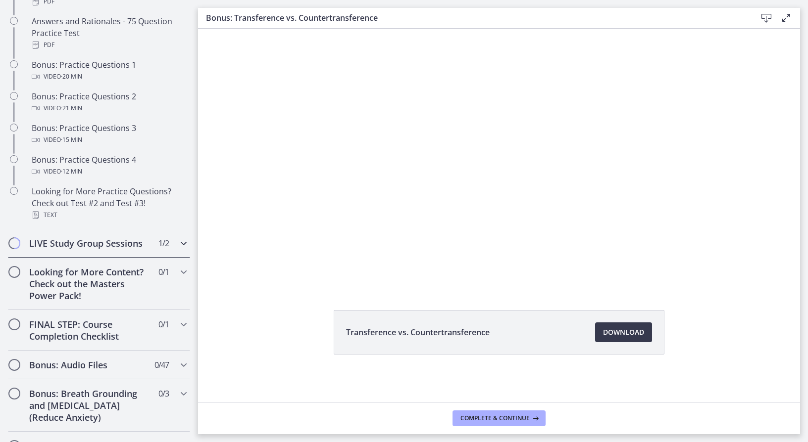
click at [164, 254] on div "LIVE Study Group Sessions 1 / 2 Completed" at bounding box center [99, 243] width 182 height 29
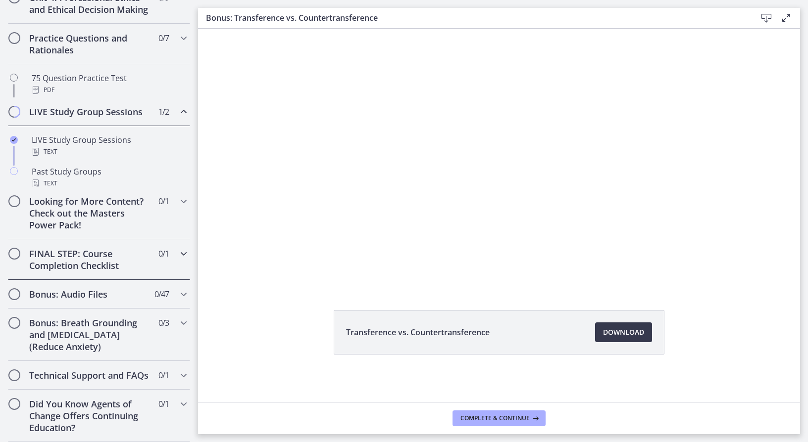
scroll to position [457, 0]
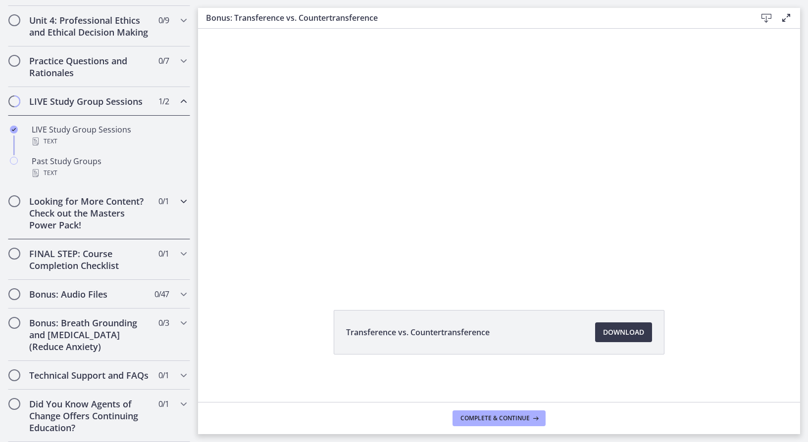
click at [159, 205] on div "Looking for More Content? Check out the Masters Power Pack! 0 / 1 Completed" at bounding box center [99, 213] width 182 height 52
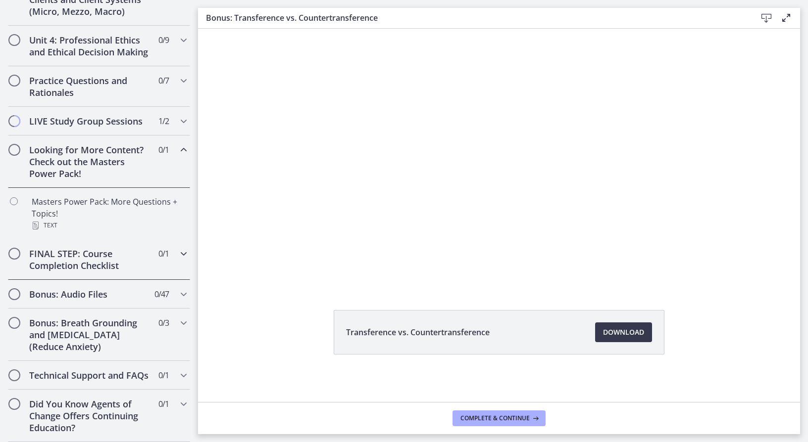
click at [142, 253] on h2 "FINAL STEP: Course Completion Checklist" at bounding box center [89, 260] width 121 height 24
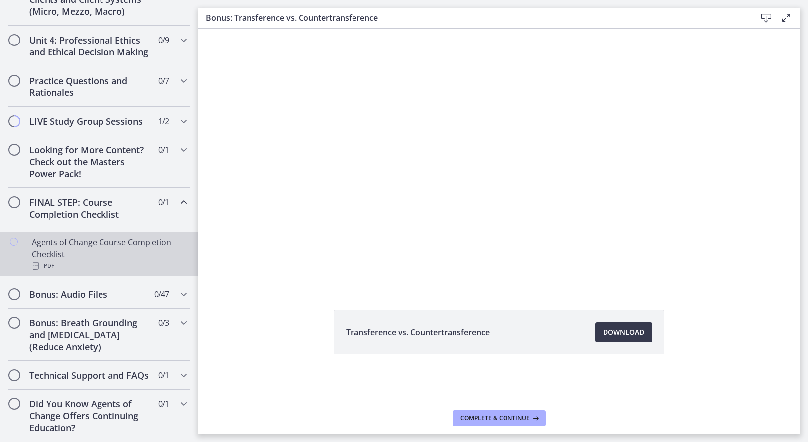
click at [157, 237] on div "Agents of Change Course Completion Checklist PDF" at bounding box center [109, 255] width 154 height 36
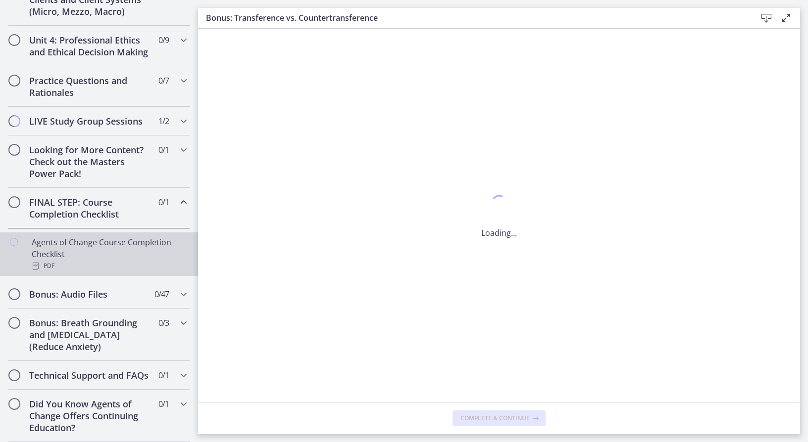
scroll to position [0, 0]
click at [154, 289] on span "0 / 47 Completed" at bounding box center [161, 295] width 14 height 12
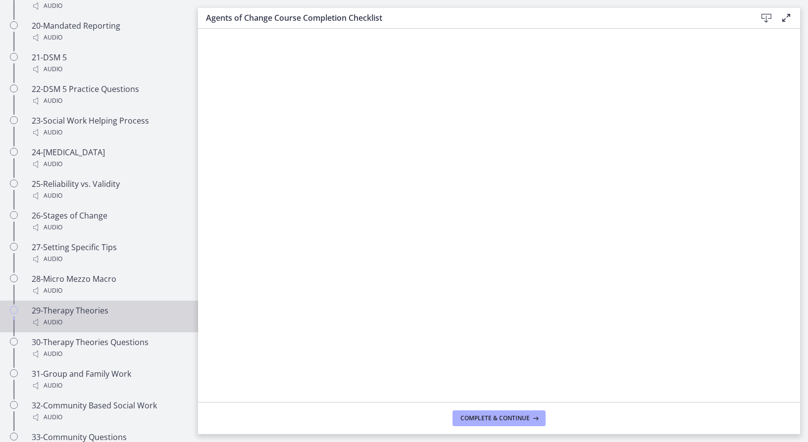
scroll to position [1328, 0]
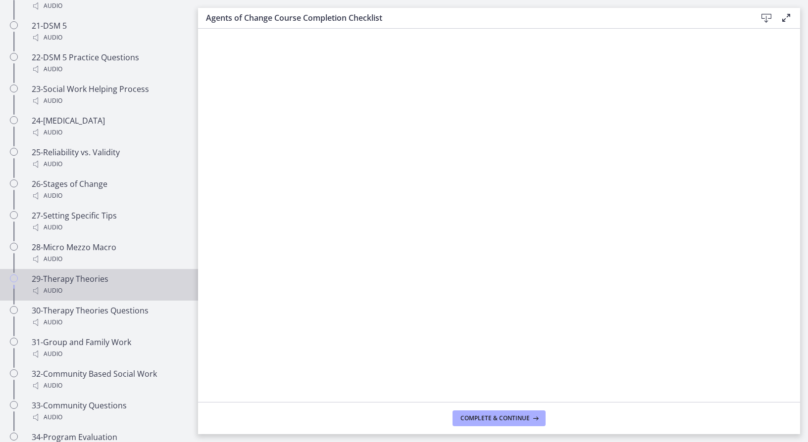
click at [164, 283] on div "29-Therapy Theories Audio" at bounding box center [109, 285] width 154 height 24
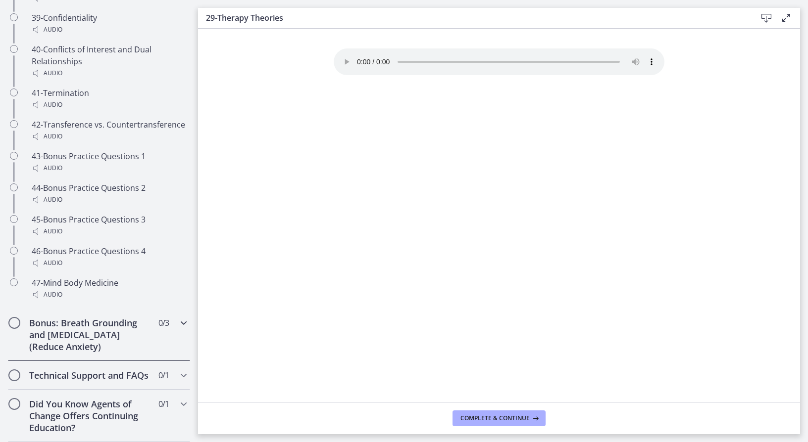
click at [154, 321] on div "Bonus: Breath Grounding and Guided Imagery (Reduce Anxiety) 0 / 3 Completed" at bounding box center [99, 335] width 182 height 52
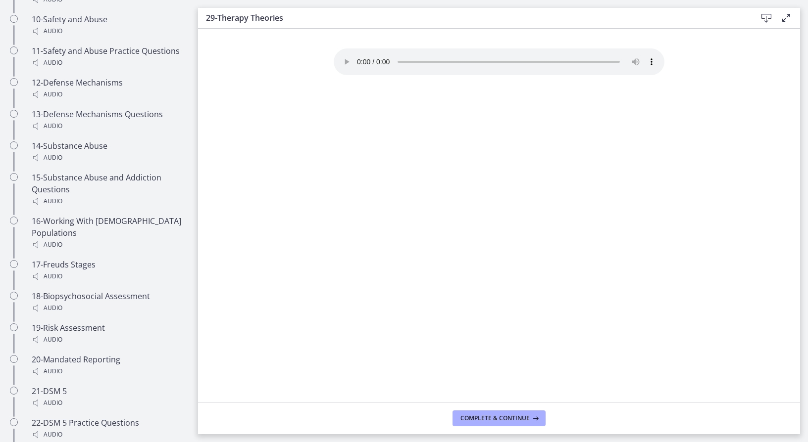
scroll to position [488, 0]
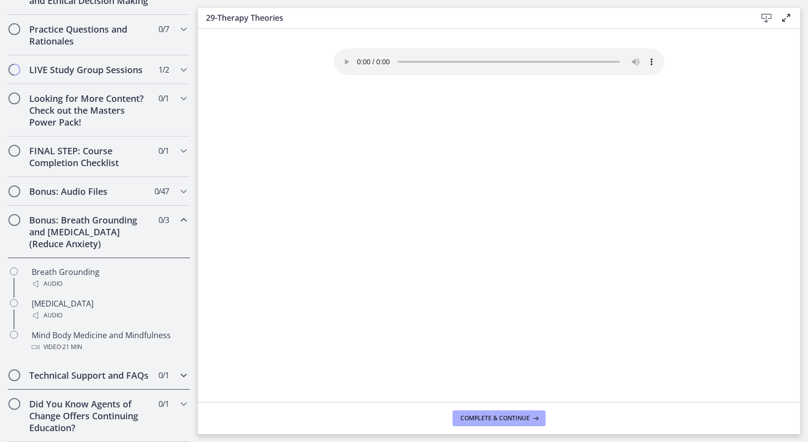
click at [158, 370] on span "0 / 1 Completed" at bounding box center [163, 376] width 10 height 12
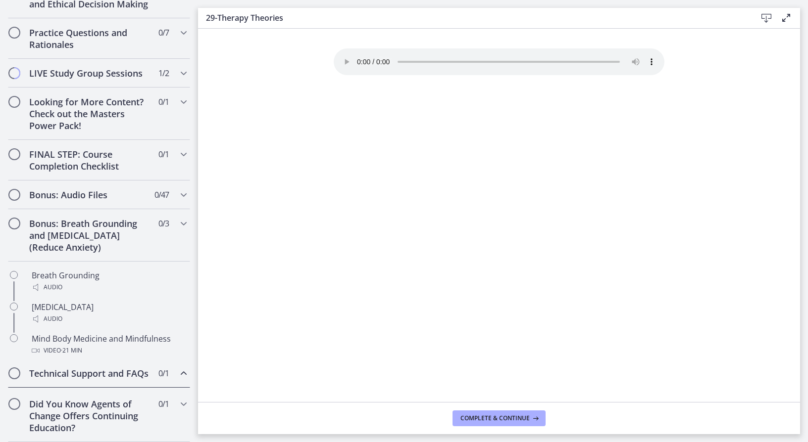
scroll to position [425, 0]
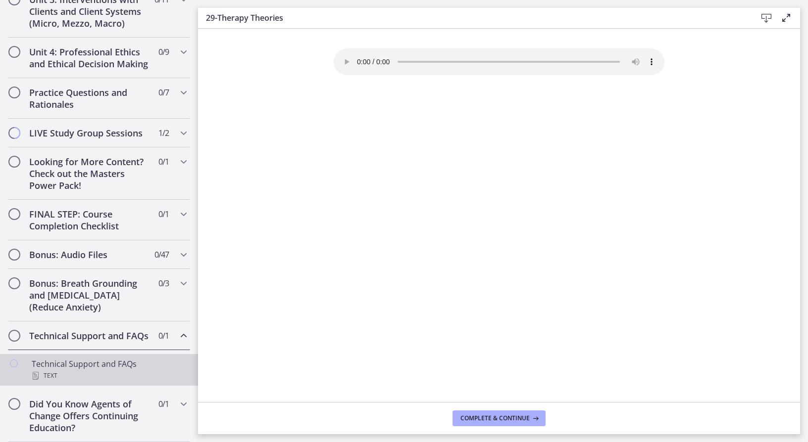
click at [148, 373] on div "Text" at bounding box center [109, 376] width 154 height 12
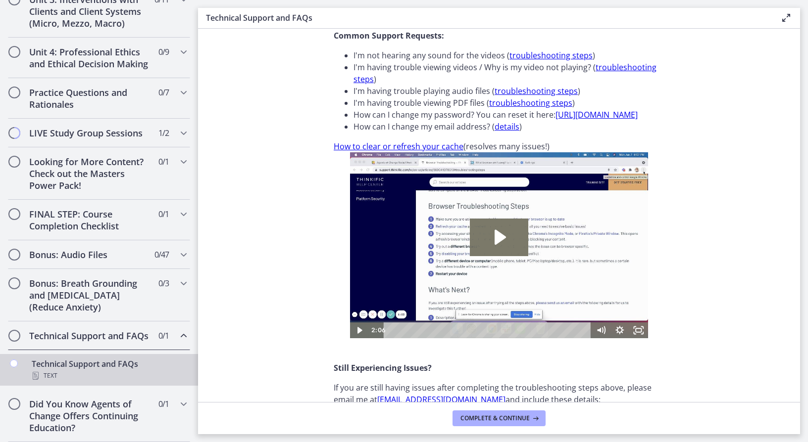
scroll to position [279, 0]
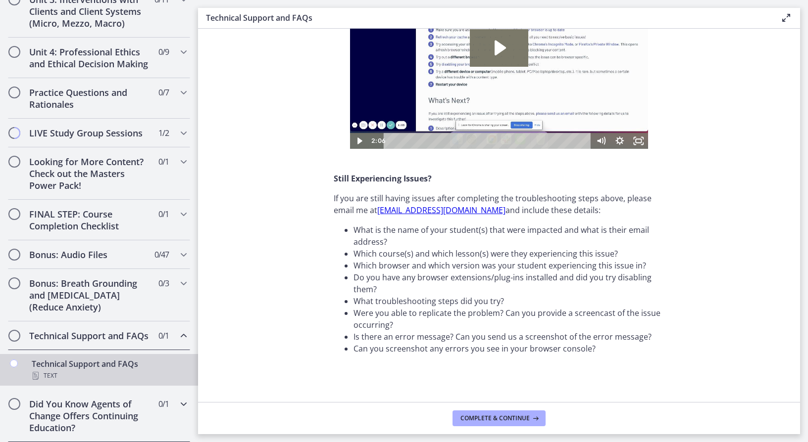
click at [142, 415] on h2 "Did You Know Agents of Change Offers Continuing Education?" at bounding box center [89, 416] width 121 height 36
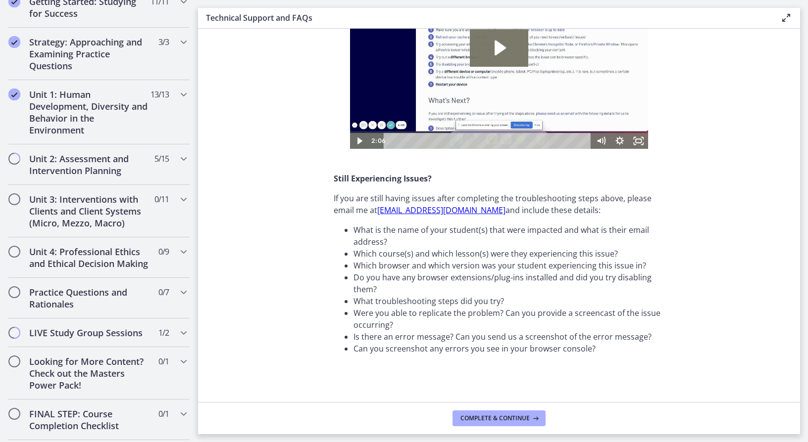
scroll to position [0, 0]
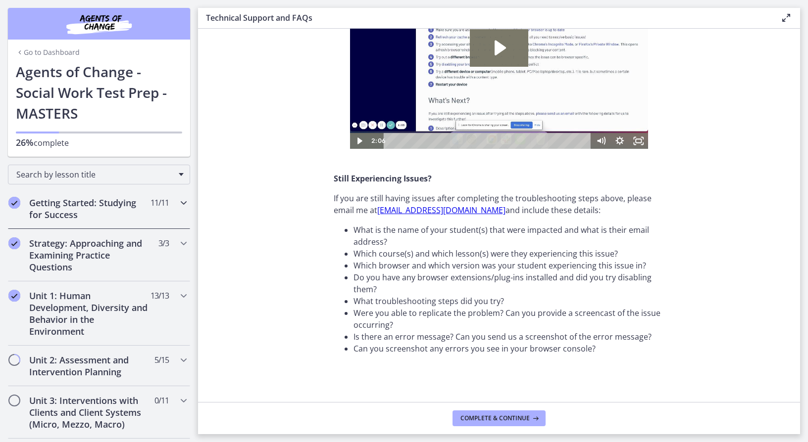
click at [116, 207] on h2 "Getting Started: Studying for Success" at bounding box center [89, 209] width 121 height 24
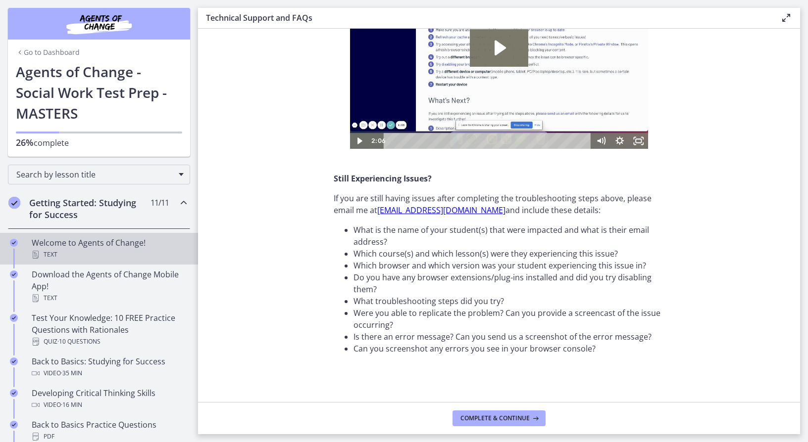
click at [114, 238] on div "Welcome to Agents of Change! Text" at bounding box center [109, 249] width 154 height 24
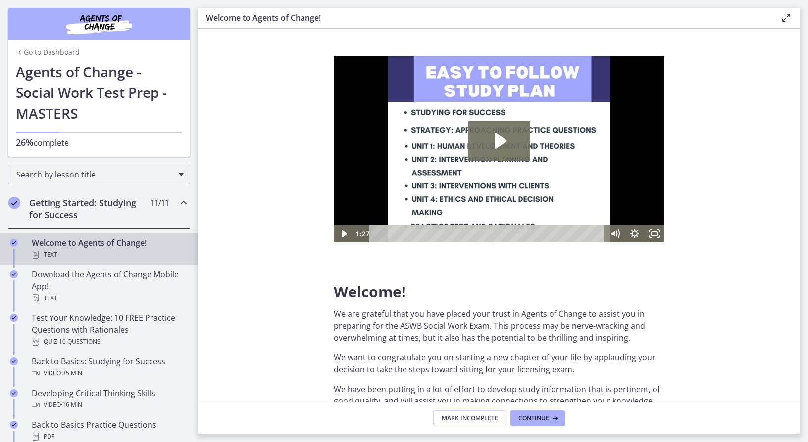
click at [287, 363] on section "Welcome! We are grateful that you have placed your trust in Agents of Change to…" at bounding box center [499, 216] width 602 height 374
